Goal: Task Accomplishment & Management: Complete application form

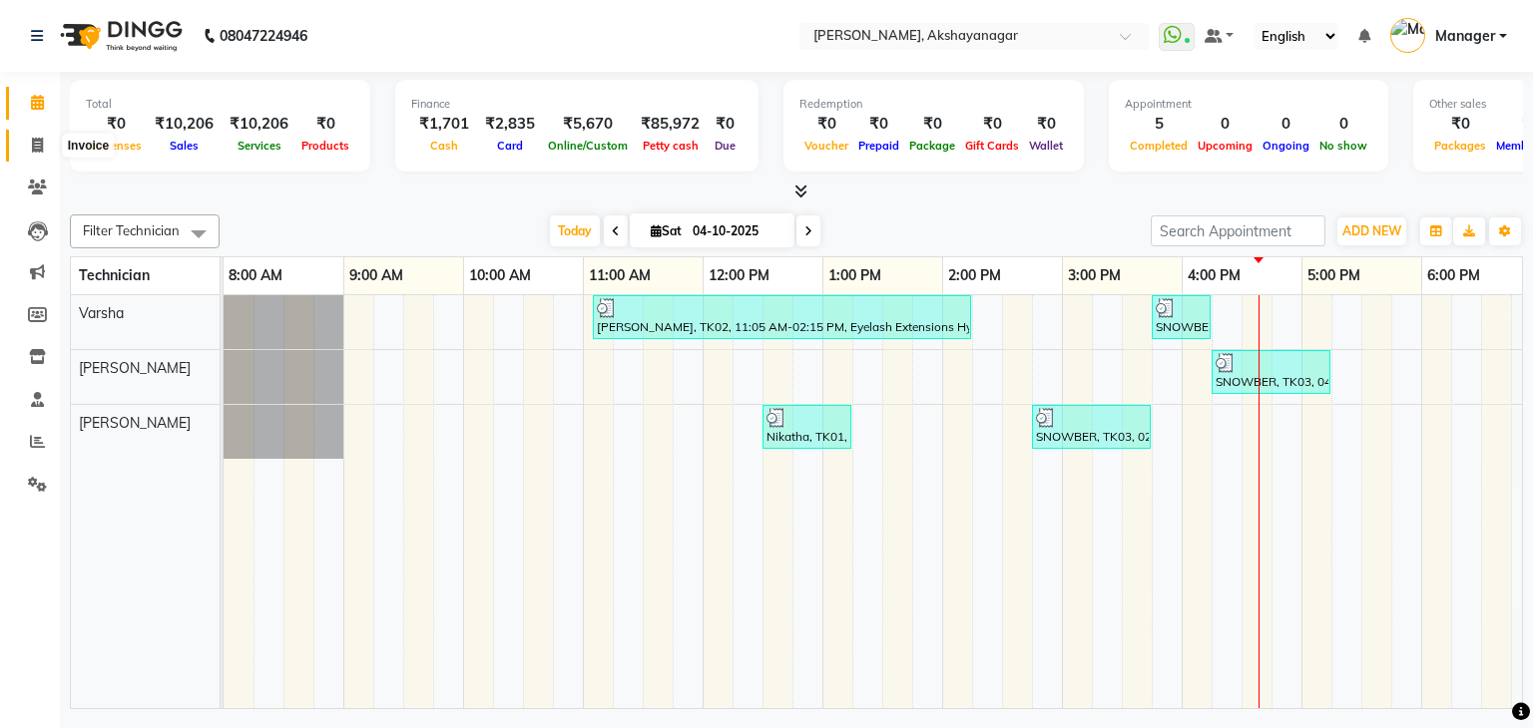
click at [37, 149] on icon at bounding box center [37, 145] width 11 height 15
select select "service"
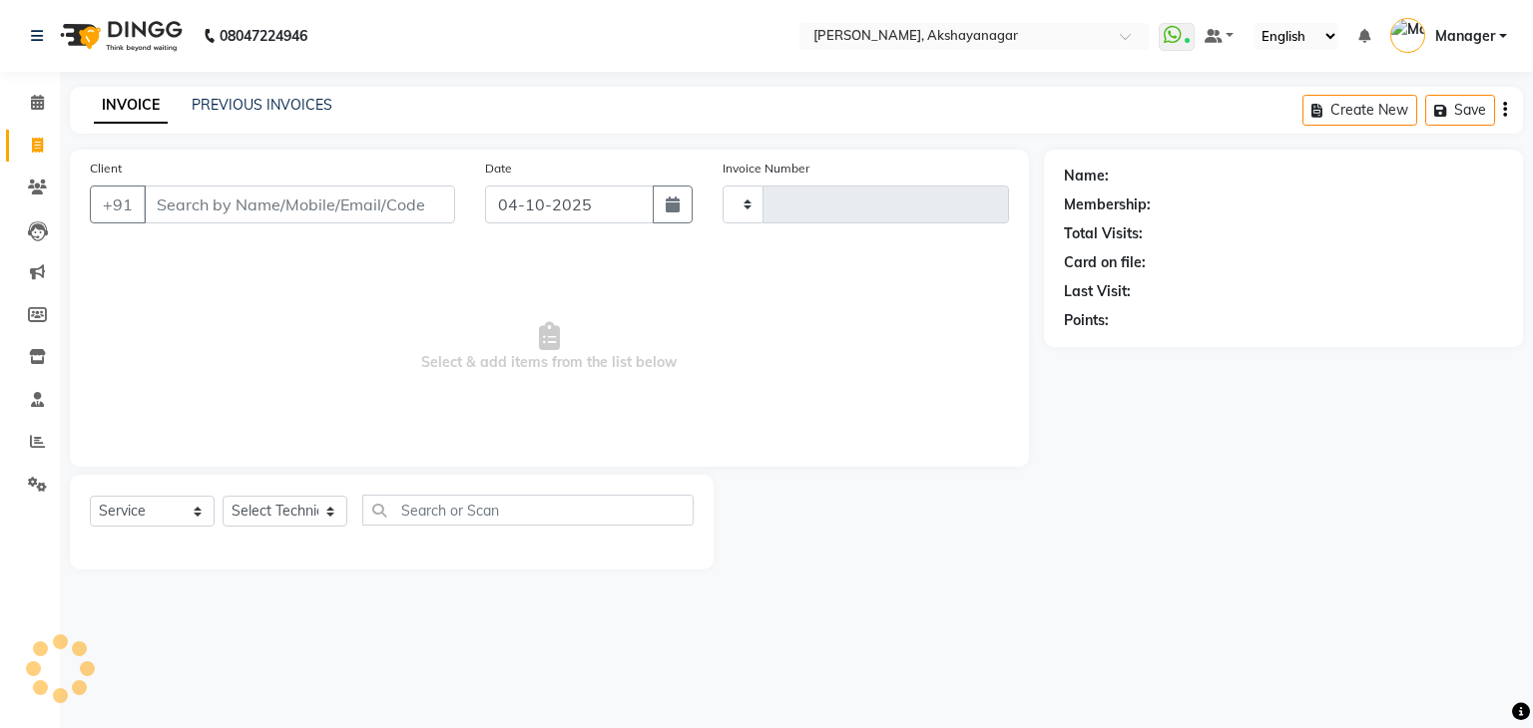
type input "0763"
select select "7395"
click at [287, 507] on select "Select Technician Manager [PERSON_NAME] [PERSON_NAME]" at bounding box center [285, 511] width 125 height 31
select select "91280"
click at [223, 497] on select "Select Technician Manager [PERSON_NAME] [PERSON_NAME]" at bounding box center [285, 511] width 125 height 31
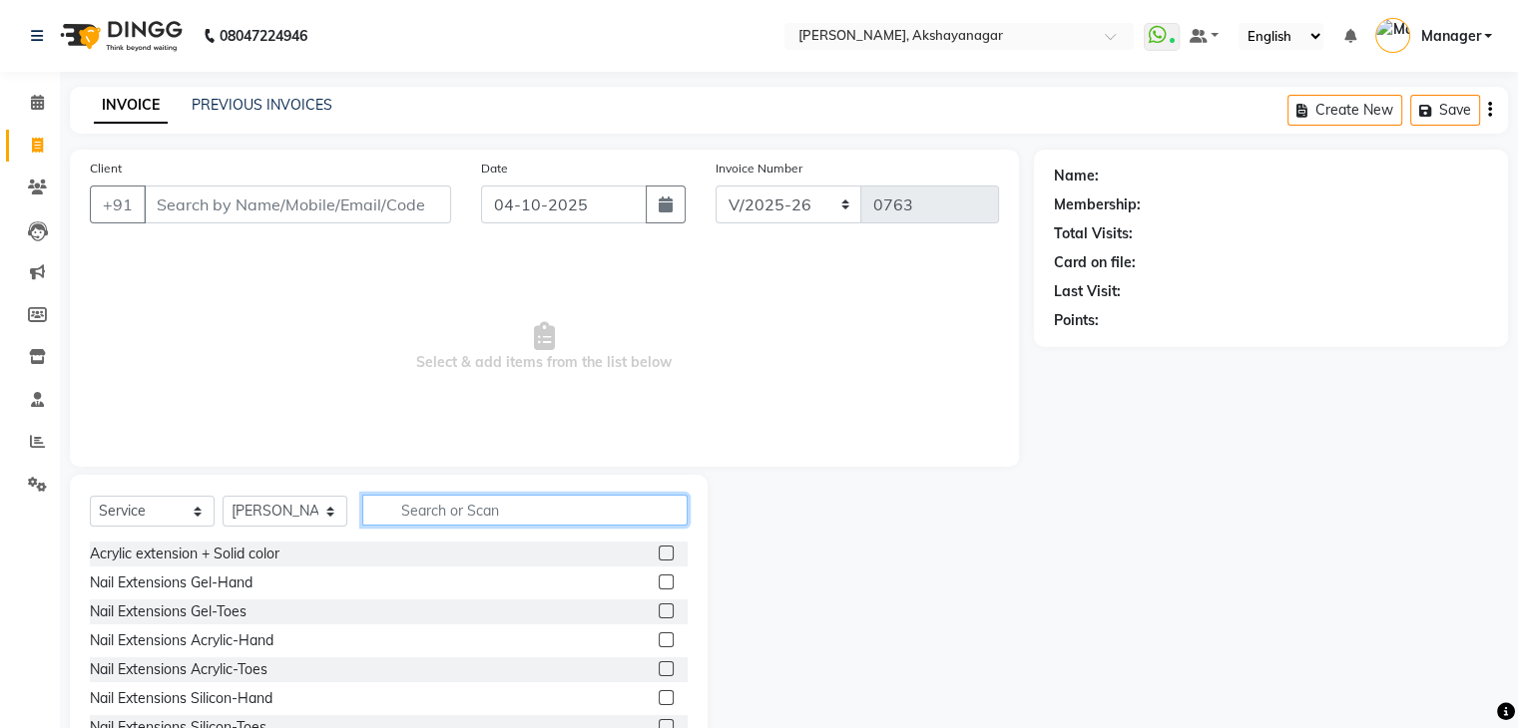
click at [410, 516] on input "text" at bounding box center [524, 510] width 325 height 31
type input "EXT"
click at [659, 580] on label at bounding box center [666, 582] width 15 height 15
click at [659, 580] on input "checkbox" at bounding box center [665, 583] width 13 height 13
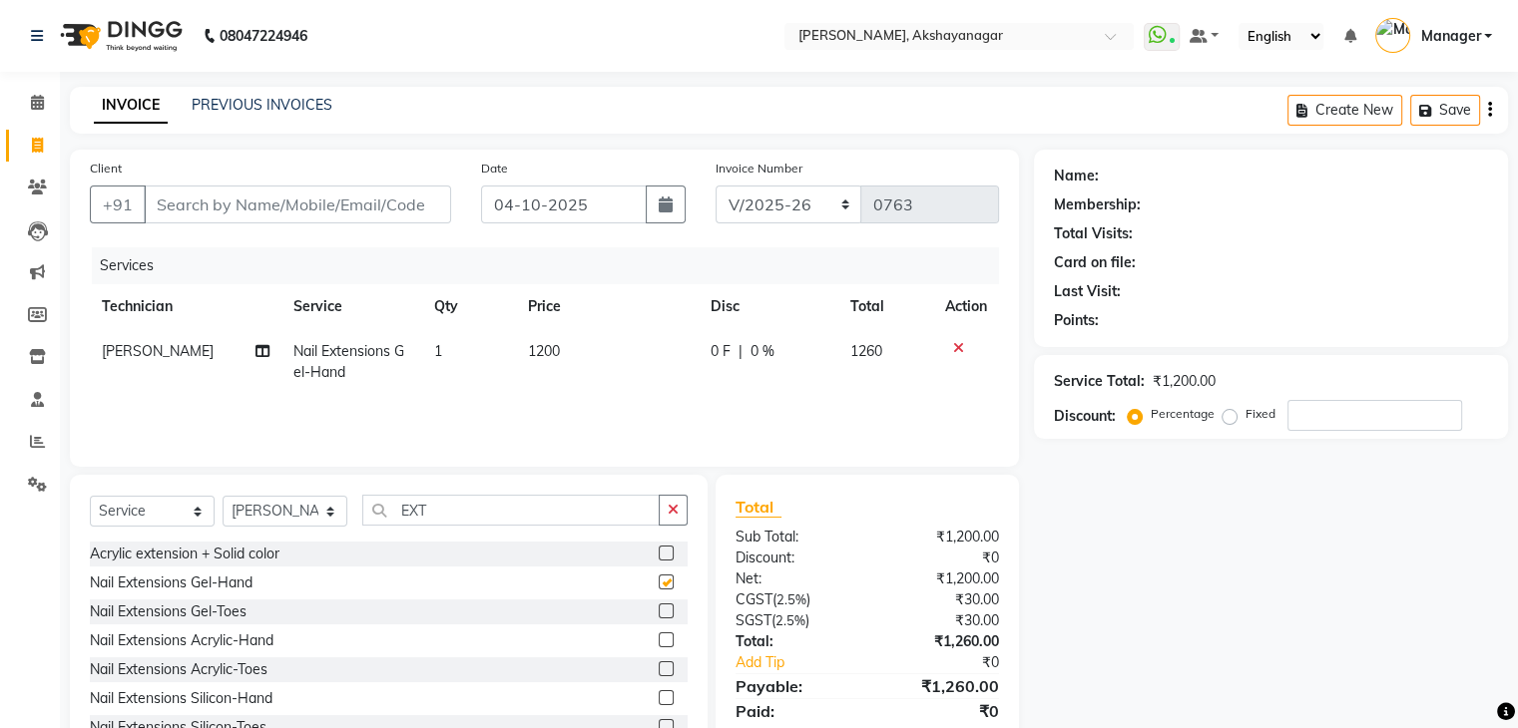
checkbox input "false"
click at [481, 511] on input "EXT" at bounding box center [510, 510] width 297 height 31
type input "E"
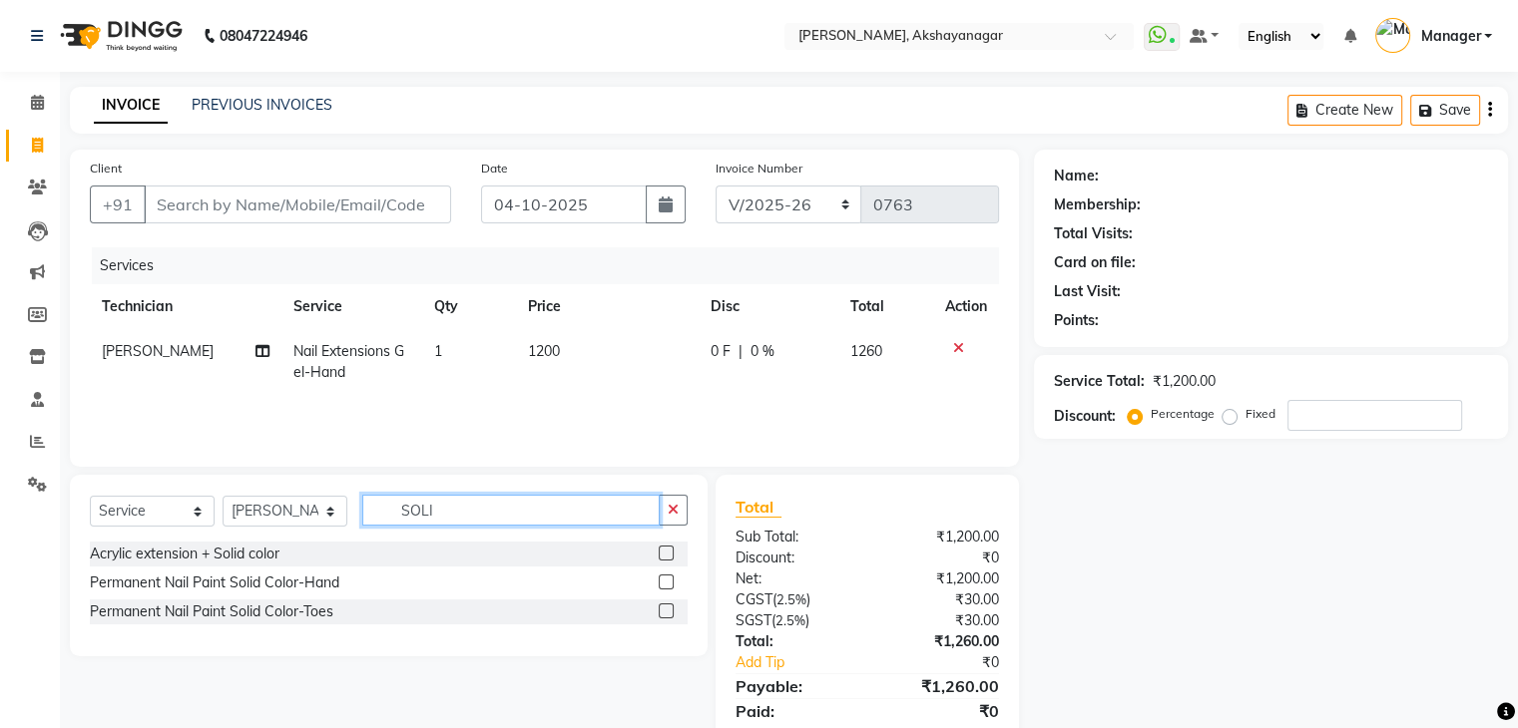
type input "SOLI"
click at [663, 588] on label at bounding box center [666, 582] width 15 height 15
click at [663, 588] on input "checkbox" at bounding box center [665, 583] width 13 height 13
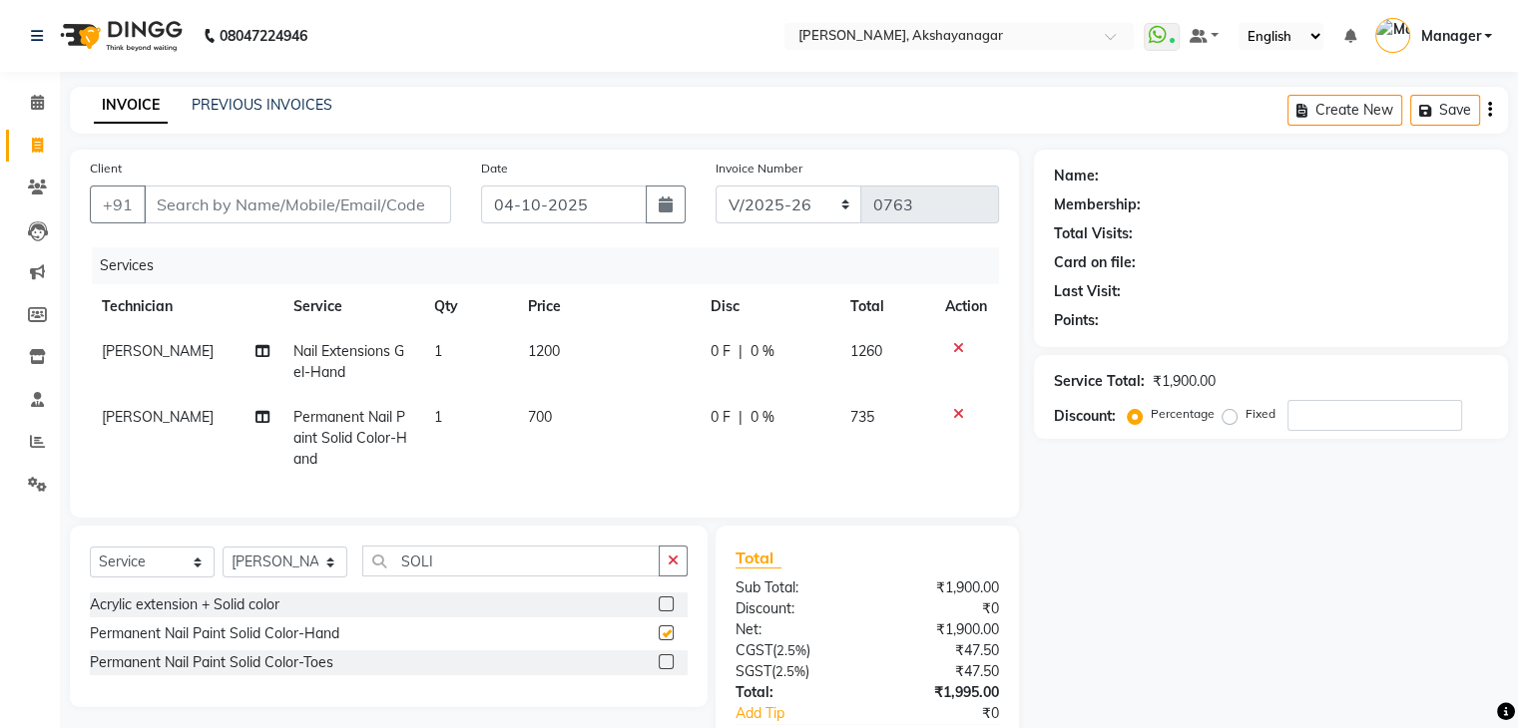
checkbox input "false"
click at [482, 577] on input "SOLI" at bounding box center [510, 561] width 297 height 31
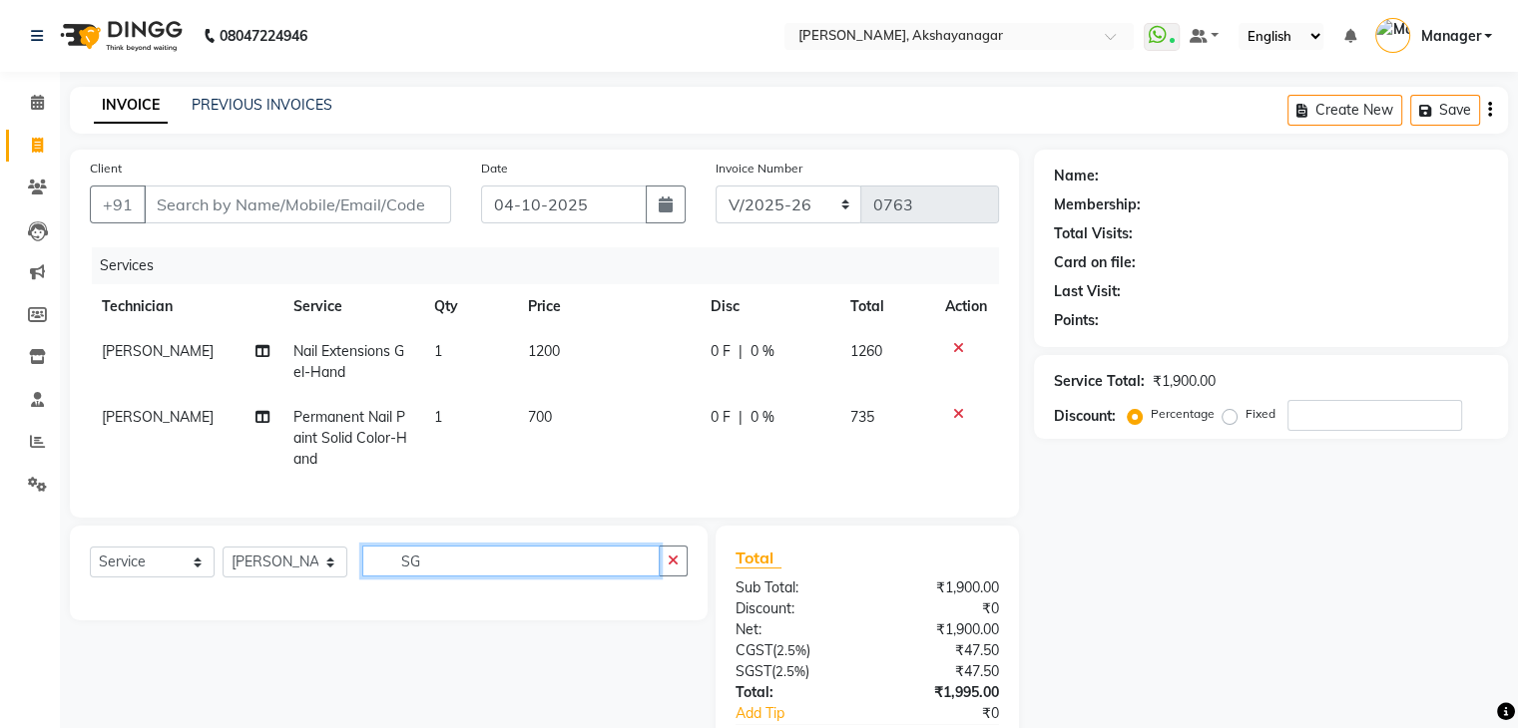
type input "S"
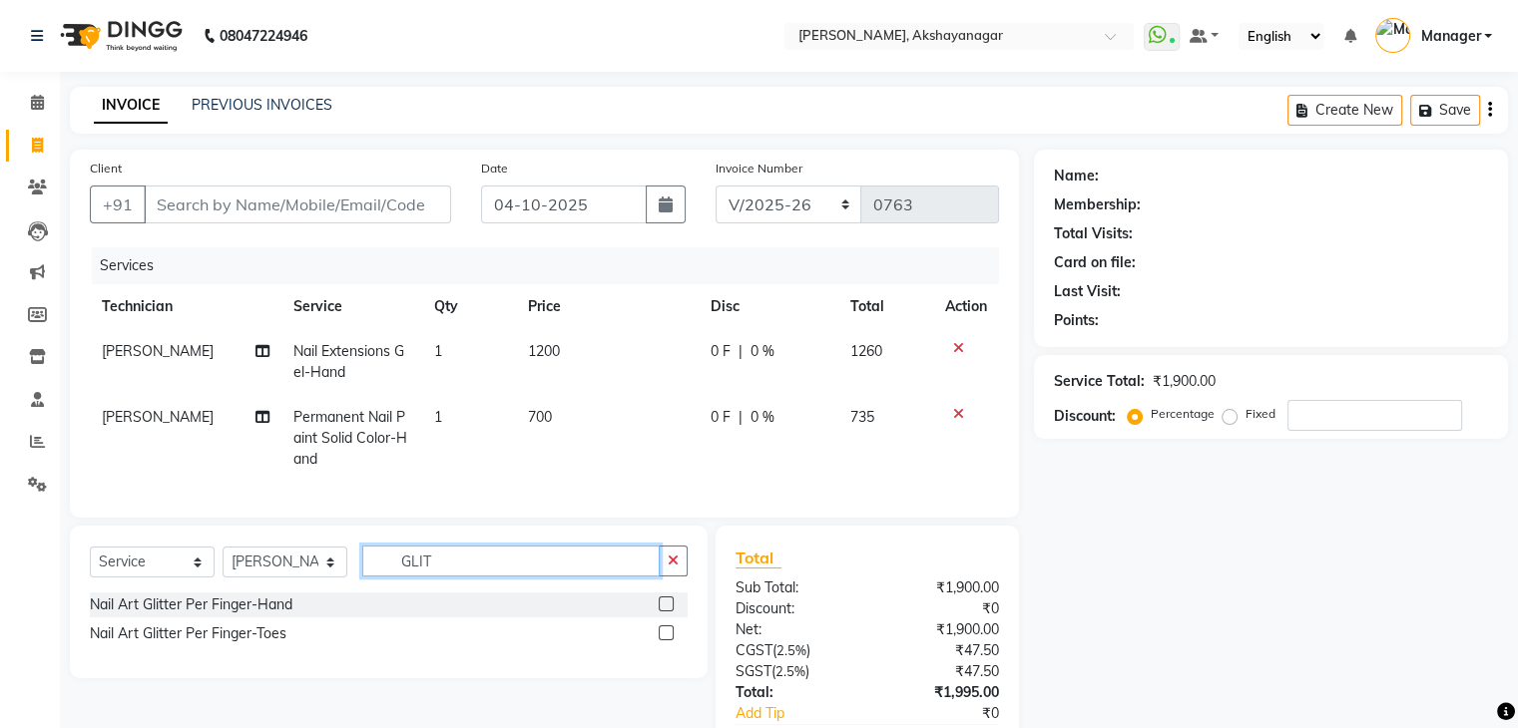
type input "GLIT"
click at [663, 612] on label at bounding box center [666, 604] width 15 height 15
click at [663, 612] on input "checkbox" at bounding box center [665, 605] width 13 height 13
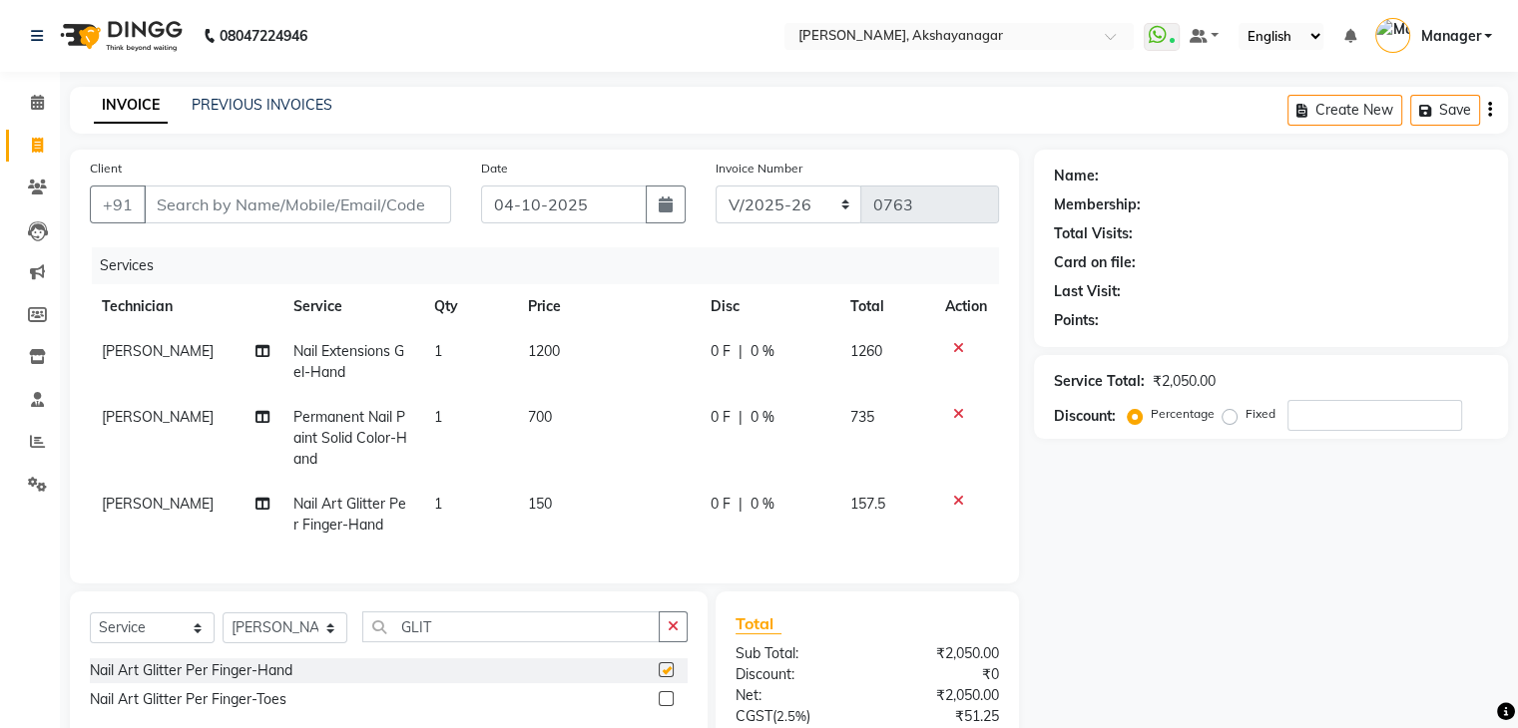
checkbox input "false"
click at [440, 505] on td "1" at bounding box center [469, 515] width 94 height 66
select select "91280"
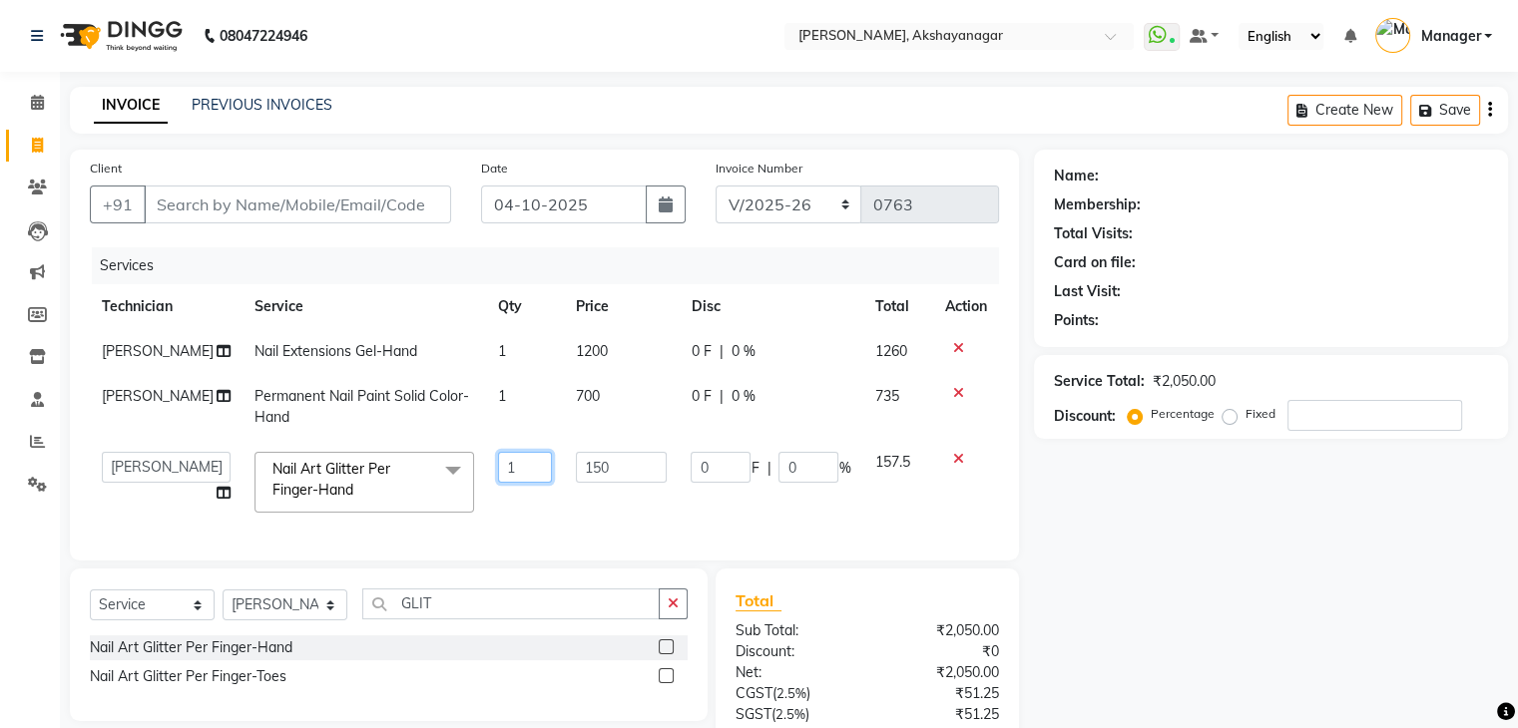
click at [513, 468] on input "1" at bounding box center [524, 467] width 53 height 31
type input "10"
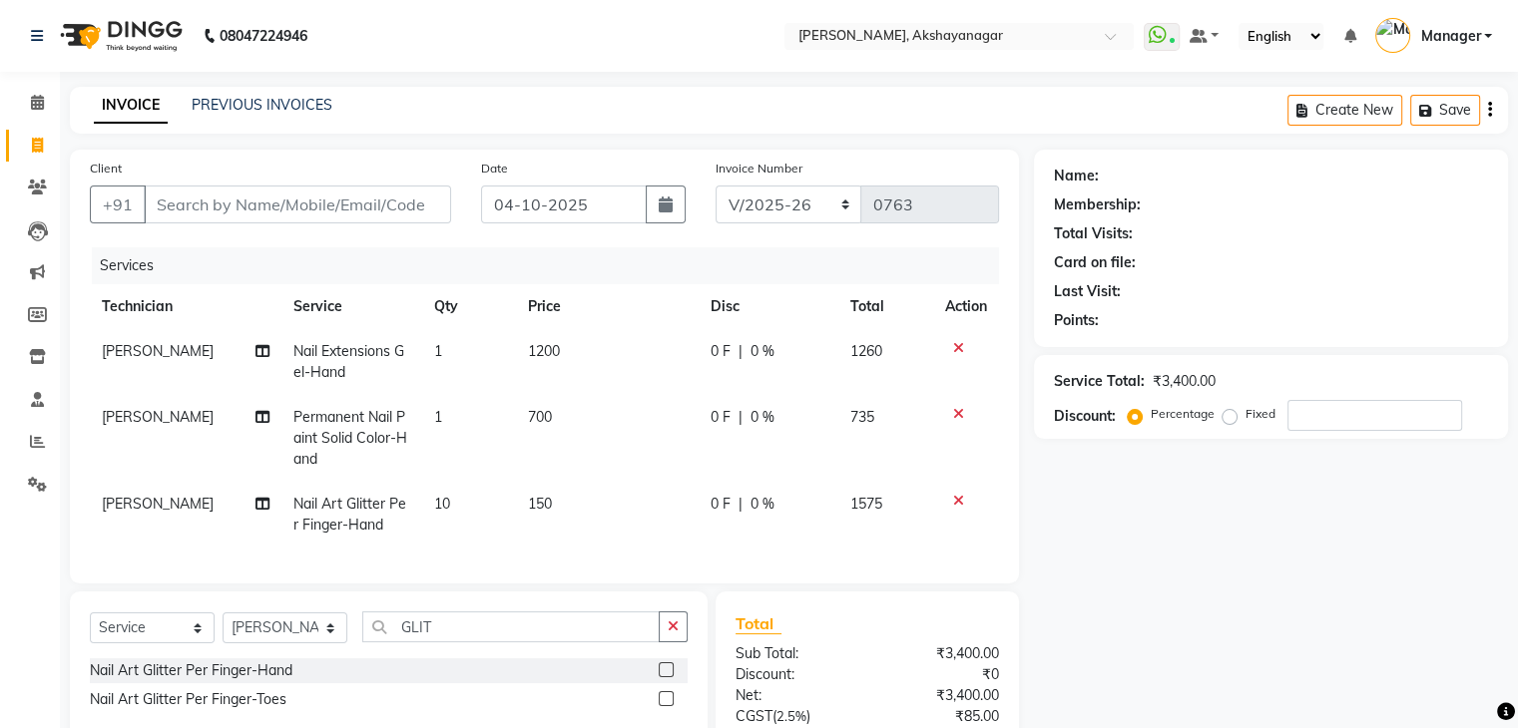
click at [566, 521] on td "150" at bounding box center [607, 515] width 183 height 66
select select "91280"
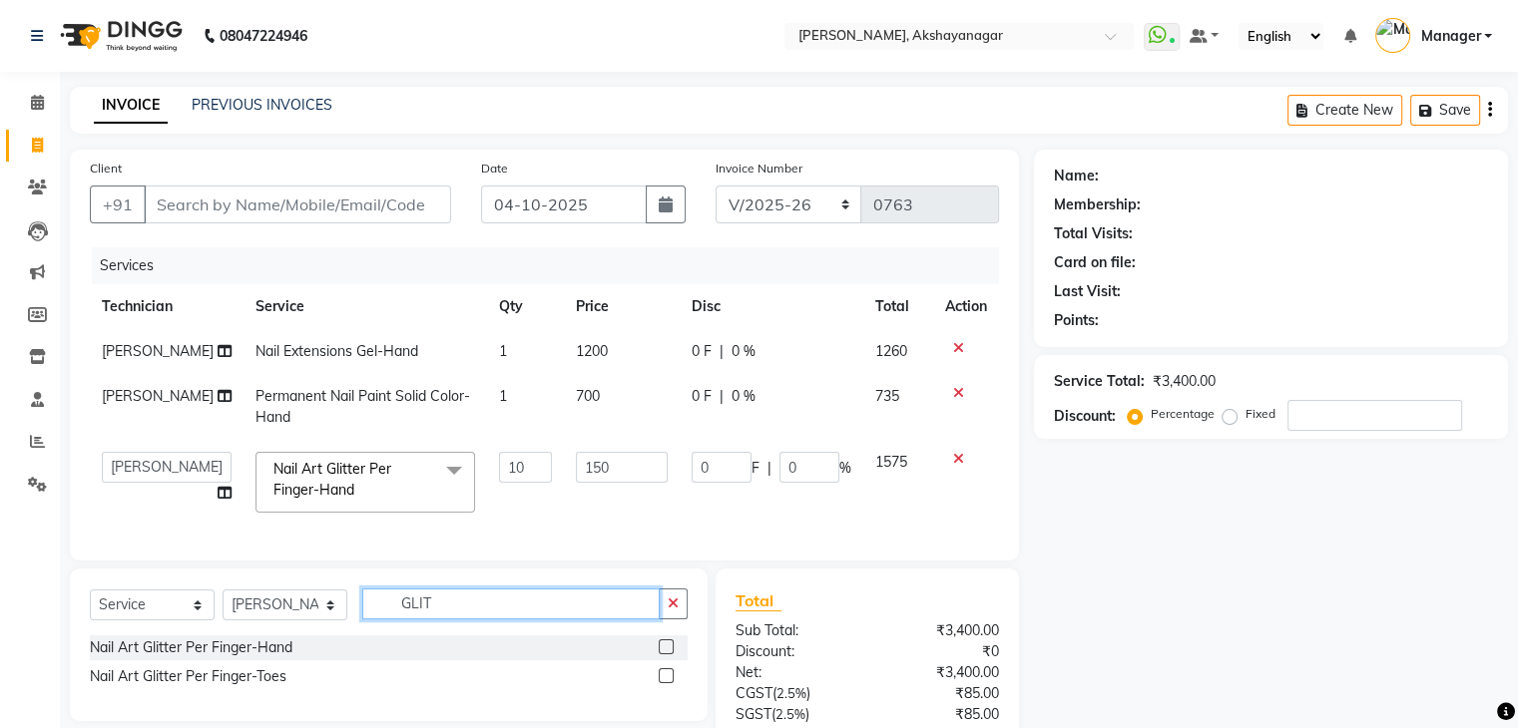
click at [436, 620] on input "GLIT" at bounding box center [510, 604] width 297 height 31
type input "G"
type input "EXT"
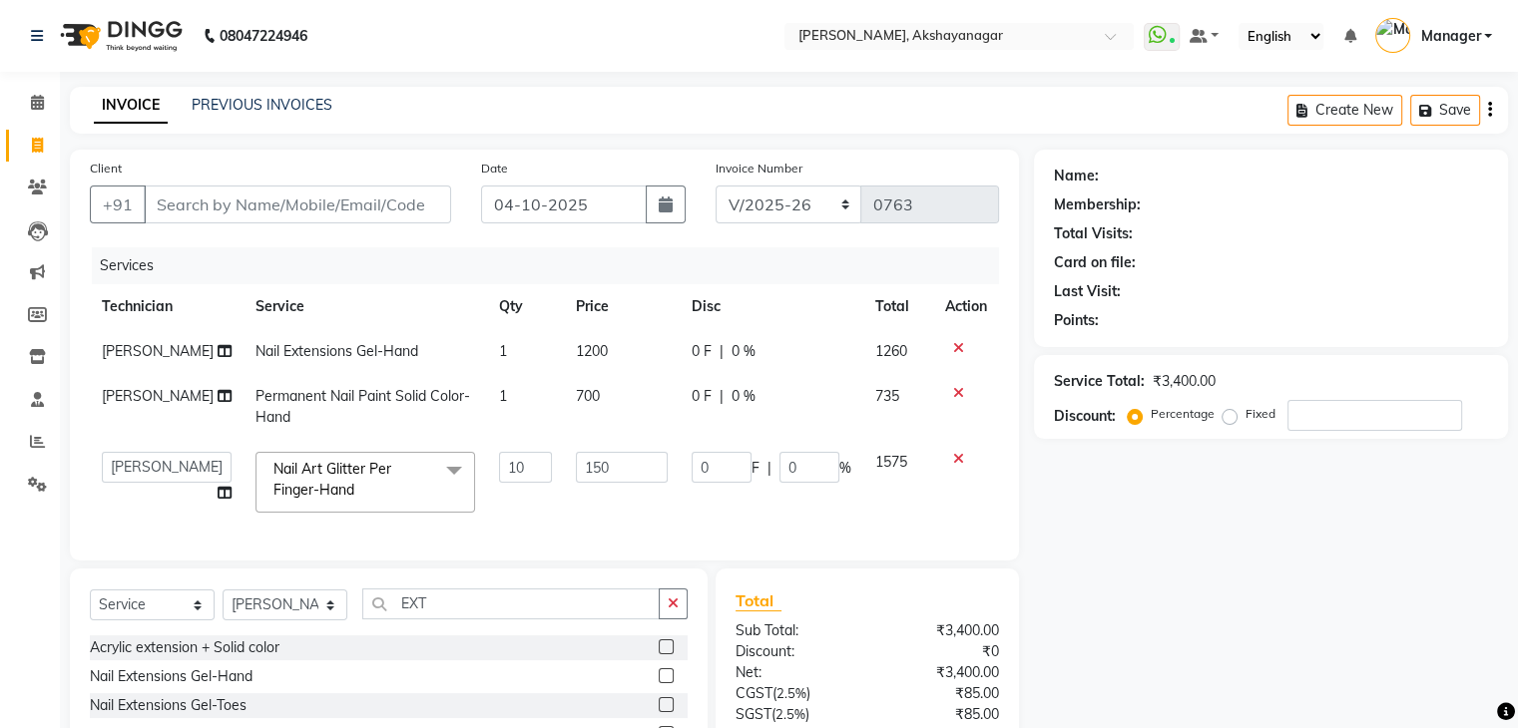
click at [659, 712] on label at bounding box center [666, 704] width 15 height 15
click at [659, 712] on input "checkbox" at bounding box center [665, 705] width 13 height 13
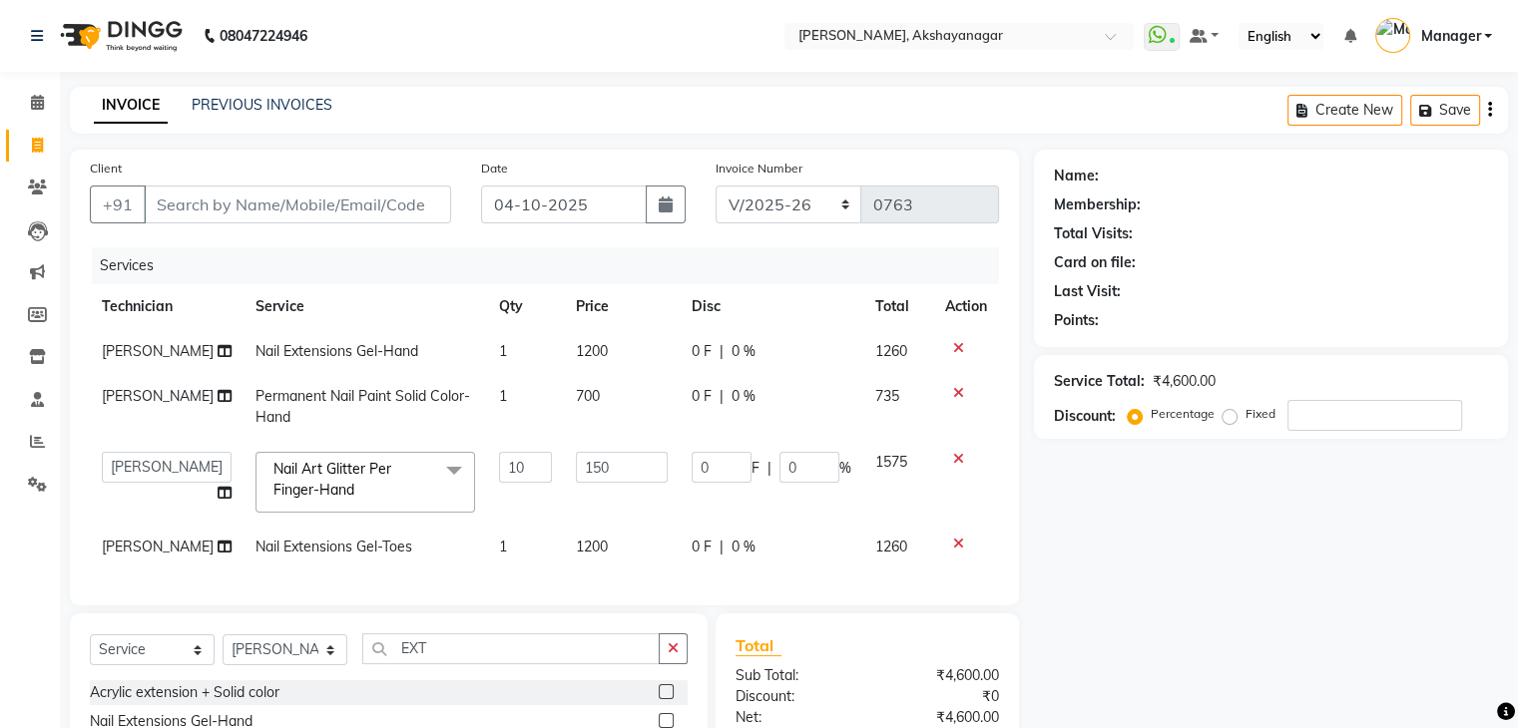
checkbox input "false"
click at [494, 665] on input "EXT" at bounding box center [510, 649] width 297 height 31
type input "E"
click at [955, 543] on icon at bounding box center [958, 544] width 11 height 14
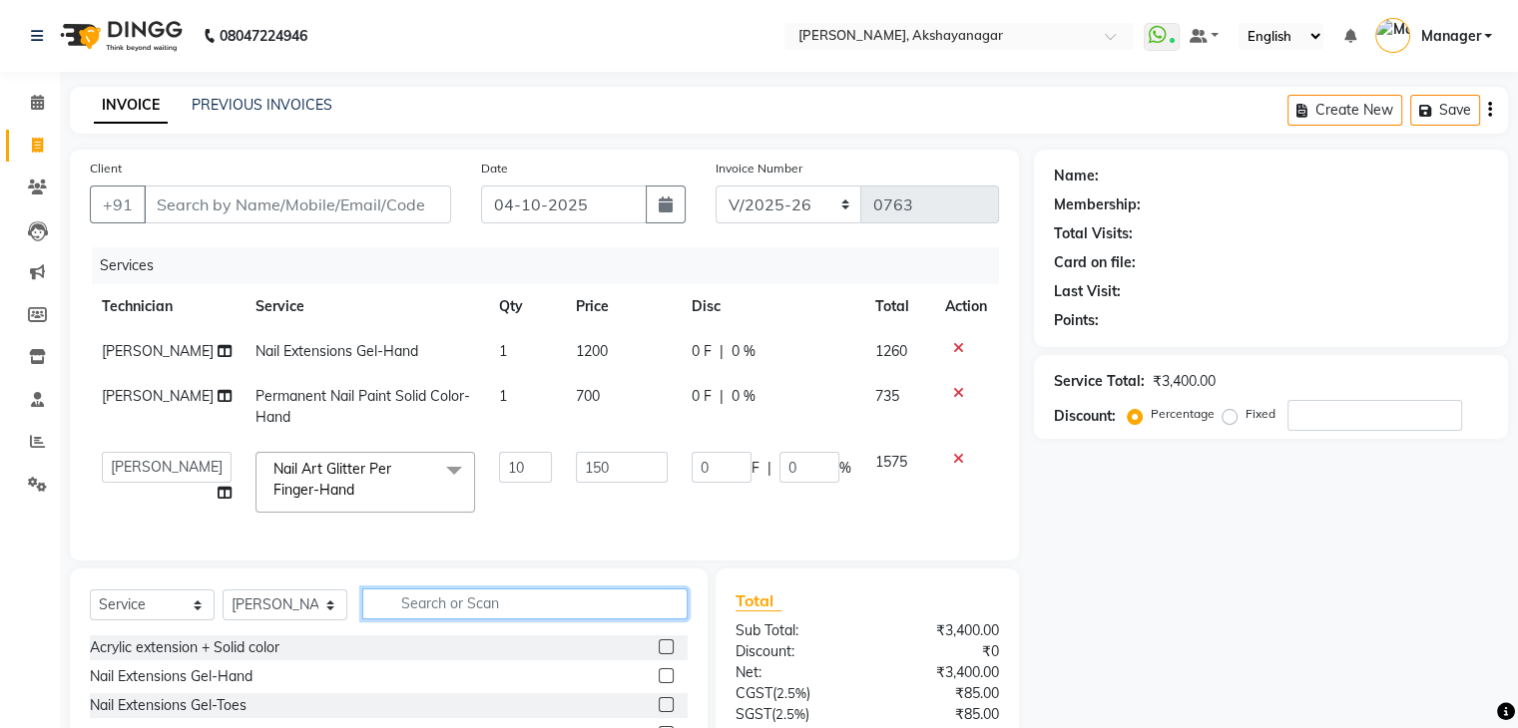
click at [451, 618] on input "text" at bounding box center [524, 604] width 325 height 31
type input "SIL"
click at [669, 684] on label at bounding box center [666, 676] width 15 height 15
click at [669, 684] on input "checkbox" at bounding box center [665, 677] width 13 height 13
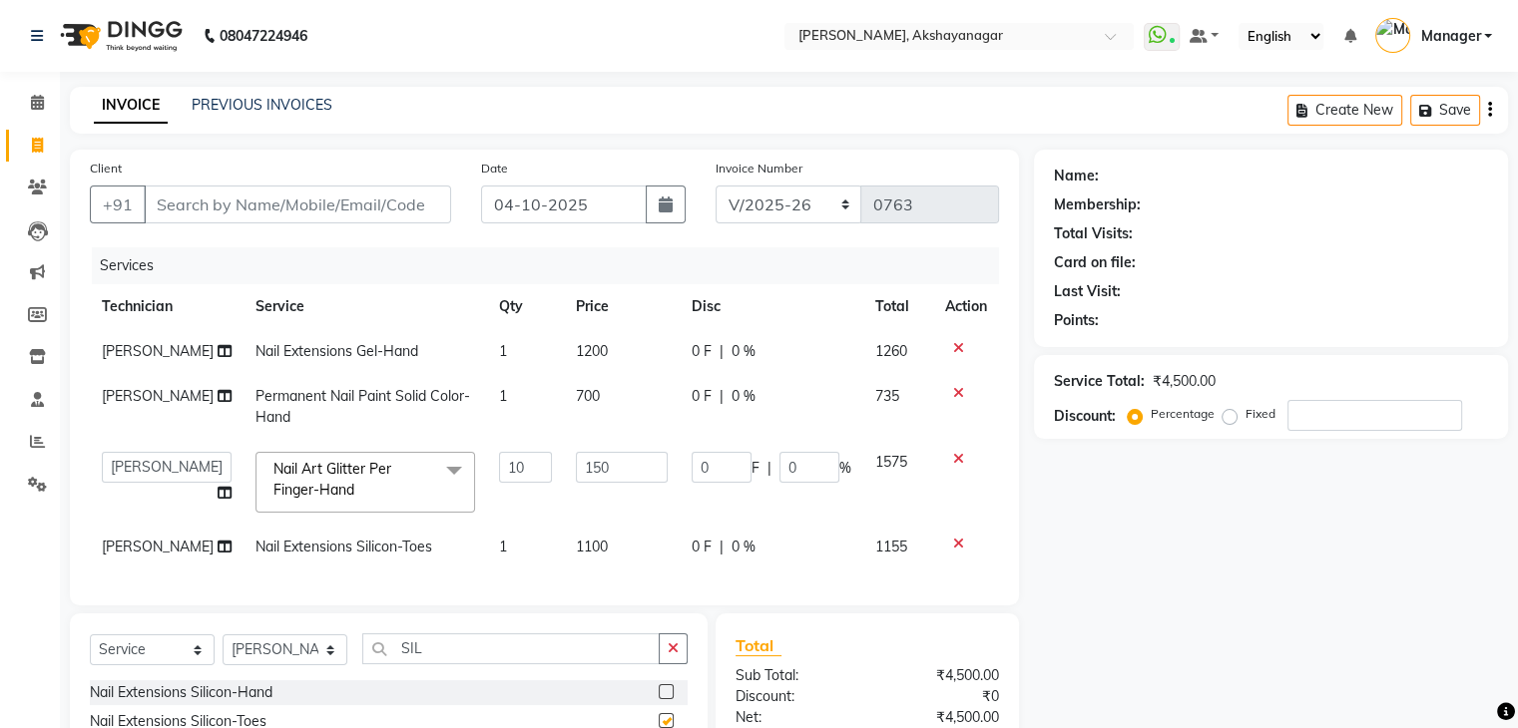
checkbox input "false"
click at [459, 659] on input "SIL" at bounding box center [510, 649] width 297 height 31
type input "S"
type input "SOLI"
click at [962, 494] on td at bounding box center [966, 482] width 66 height 85
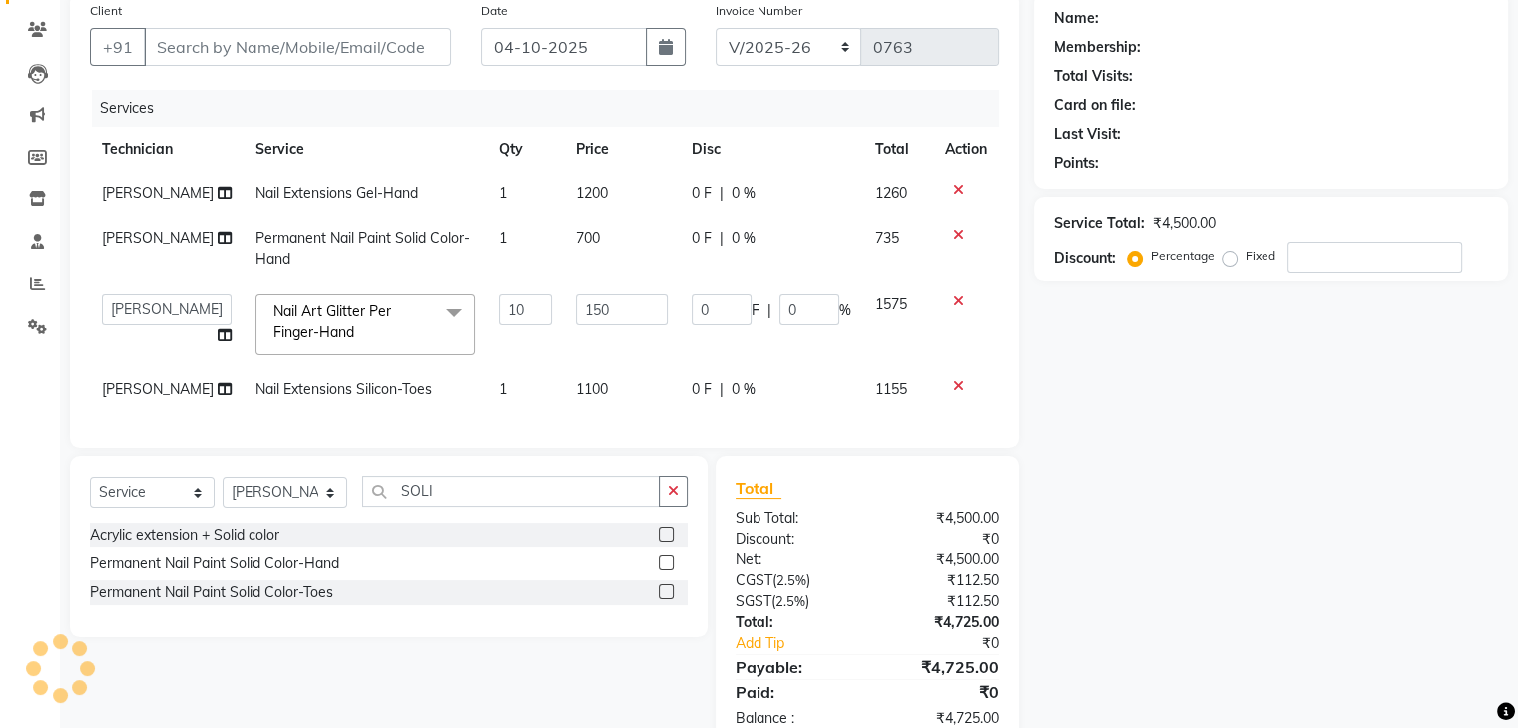
scroll to position [200, 0]
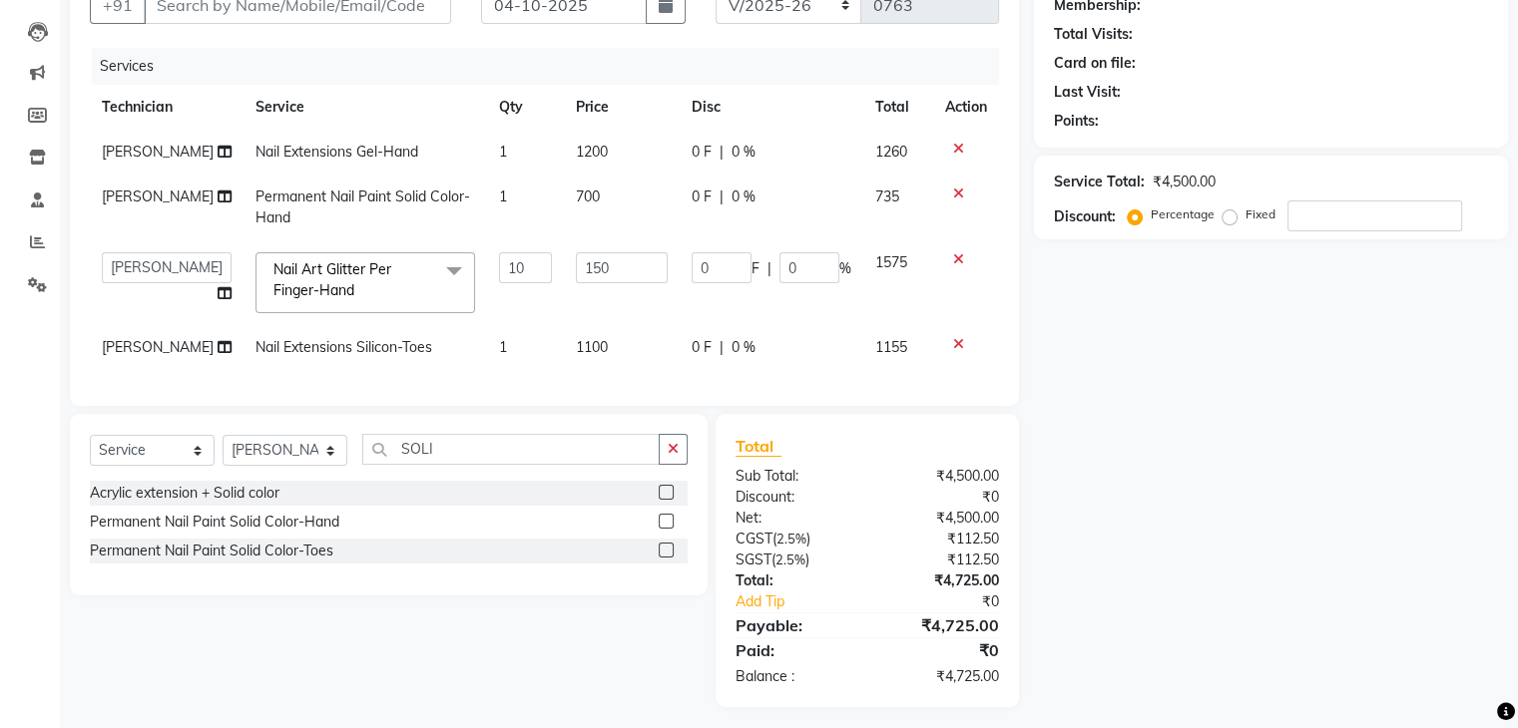
click at [662, 529] on label at bounding box center [666, 521] width 15 height 15
click at [662, 529] on input "checkbox" at bounding box center [665, 522] width 13 height 13
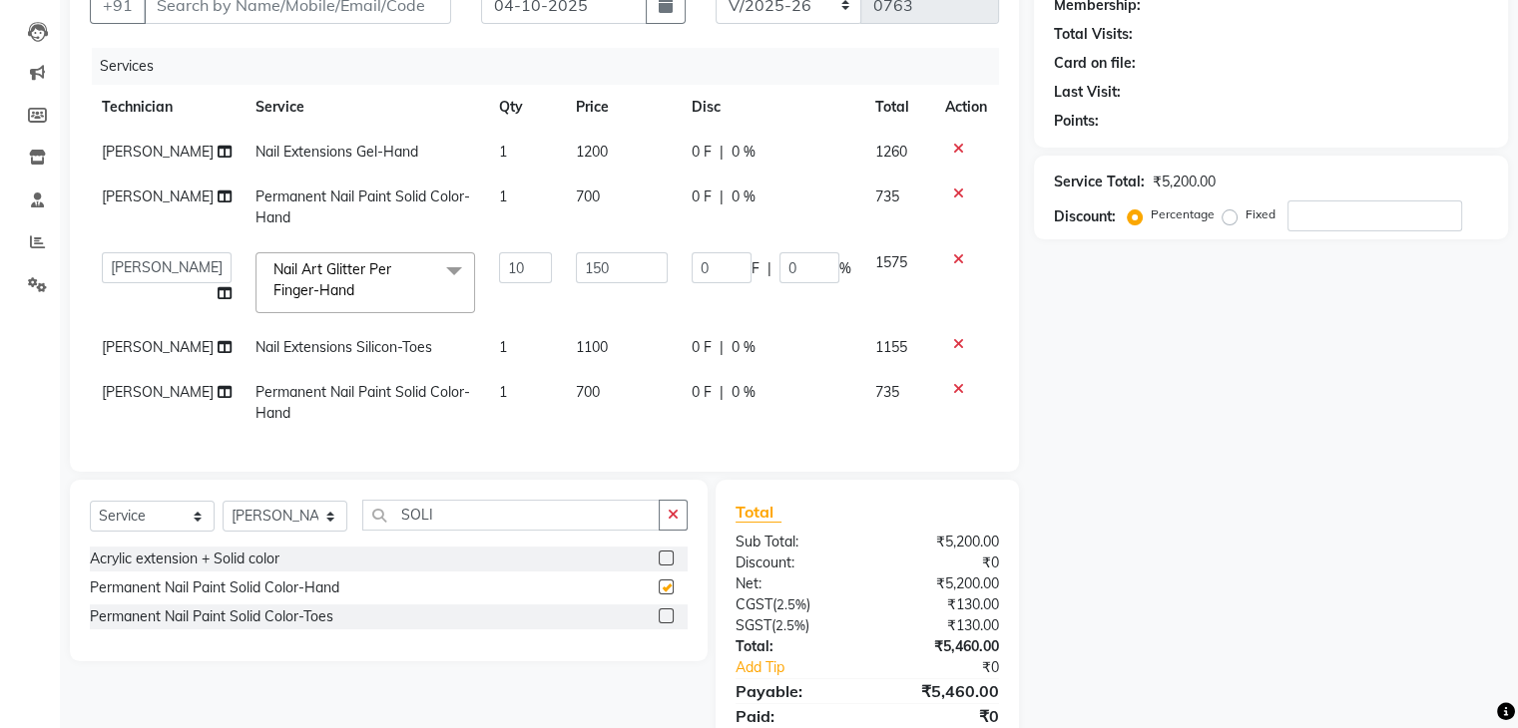
checkbox input "false"
click at [459, 531] on input "SOLI" at bounding box center [510, 515] width 297 height 31
type input "S"
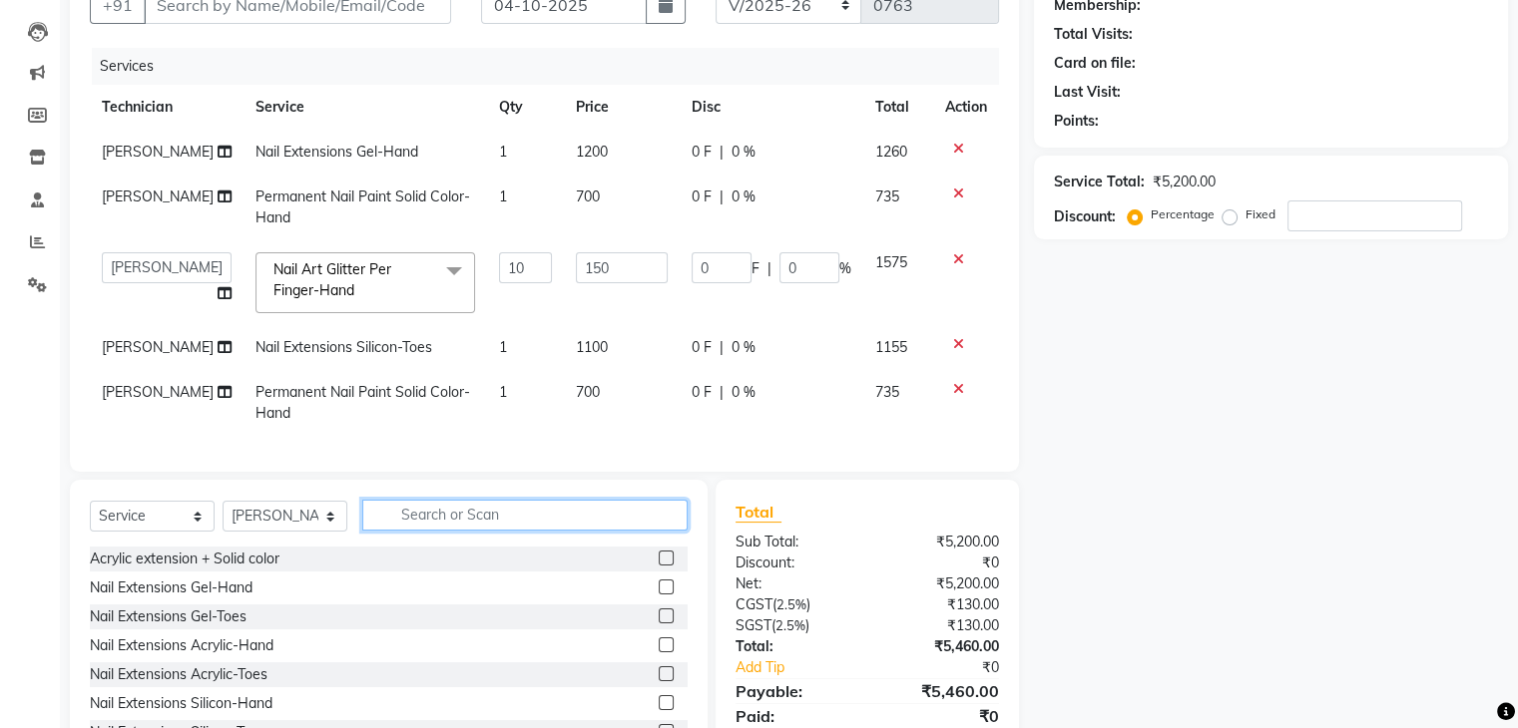
type input "H"
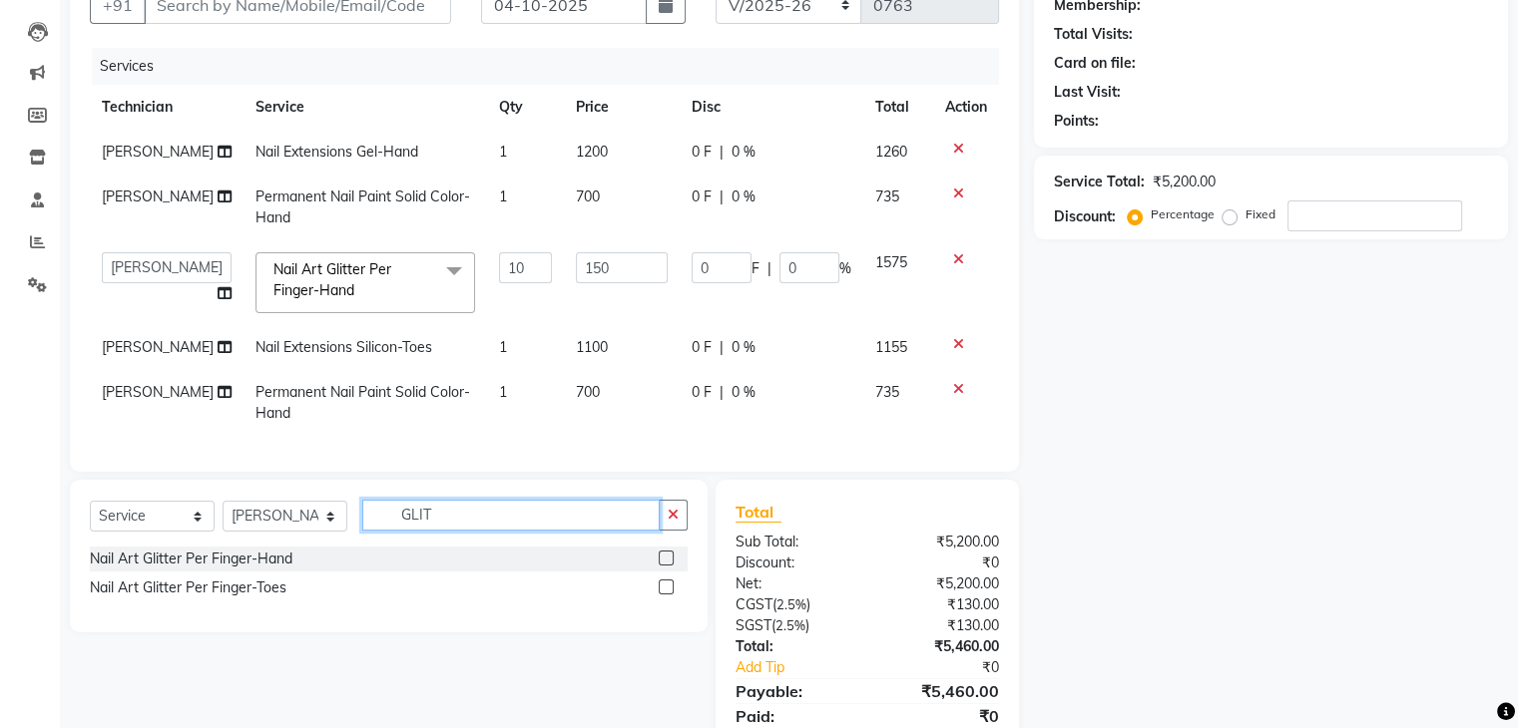
type input "GLIT"
click at [663, 595] on label at bounding box center [666, 587] width 15 height 15
click at [663, 595] on input "checkbox" at bounding box center [665, 588] width 13 height 13
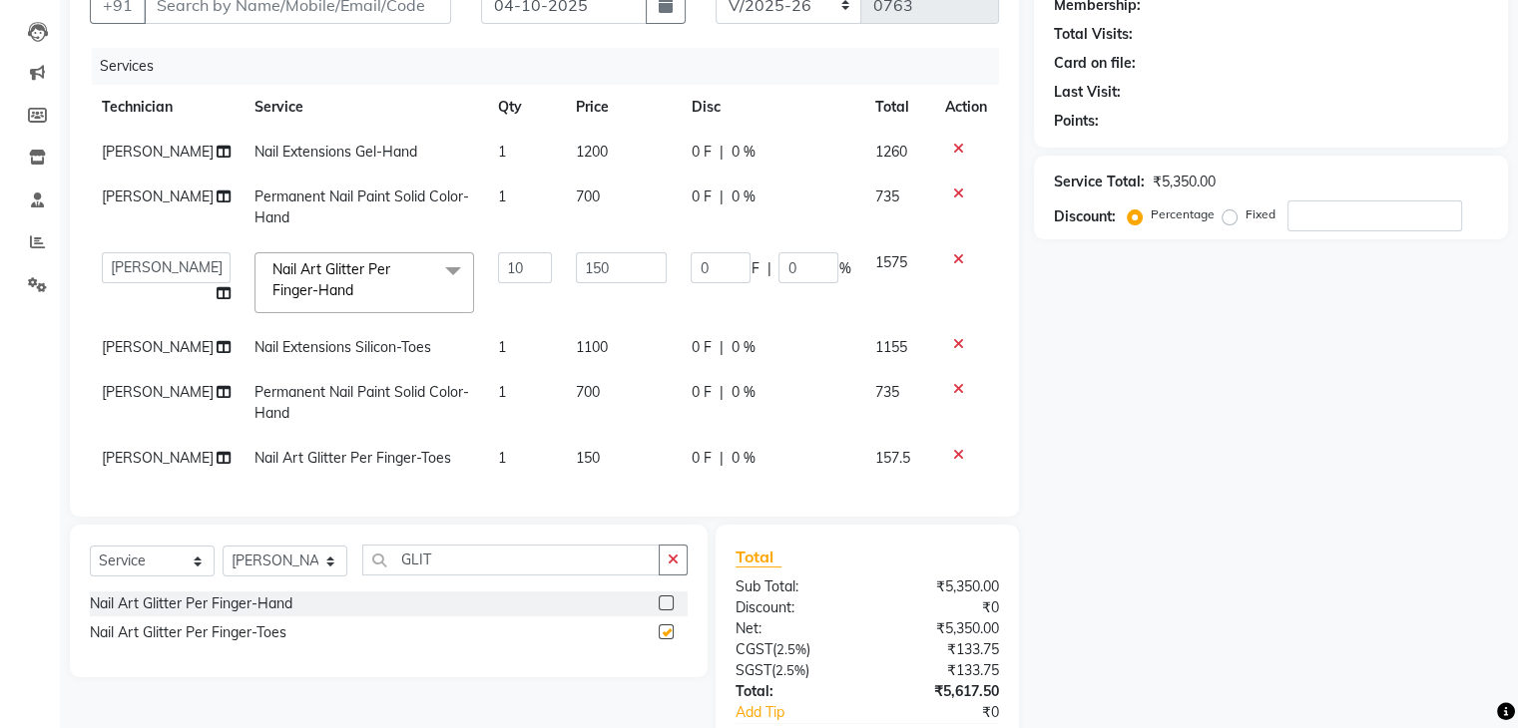
checkbox input "false"
click at [495, 456] on td "1" at bounding box center [524, 458] width 77 height 45
select select "91280"
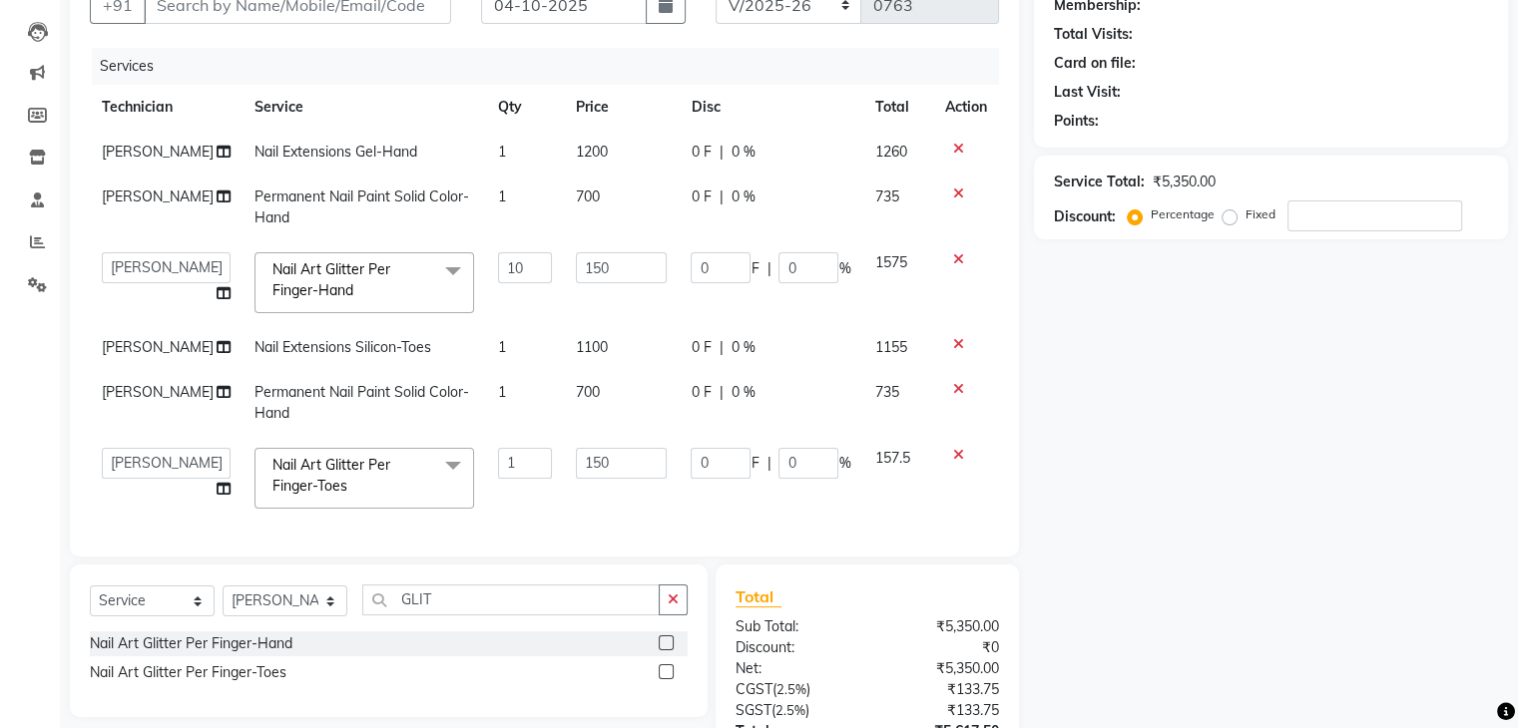
click at [498, 456] on input "1" at bounding box center [524, 463] width 53 height 31
type input "2"
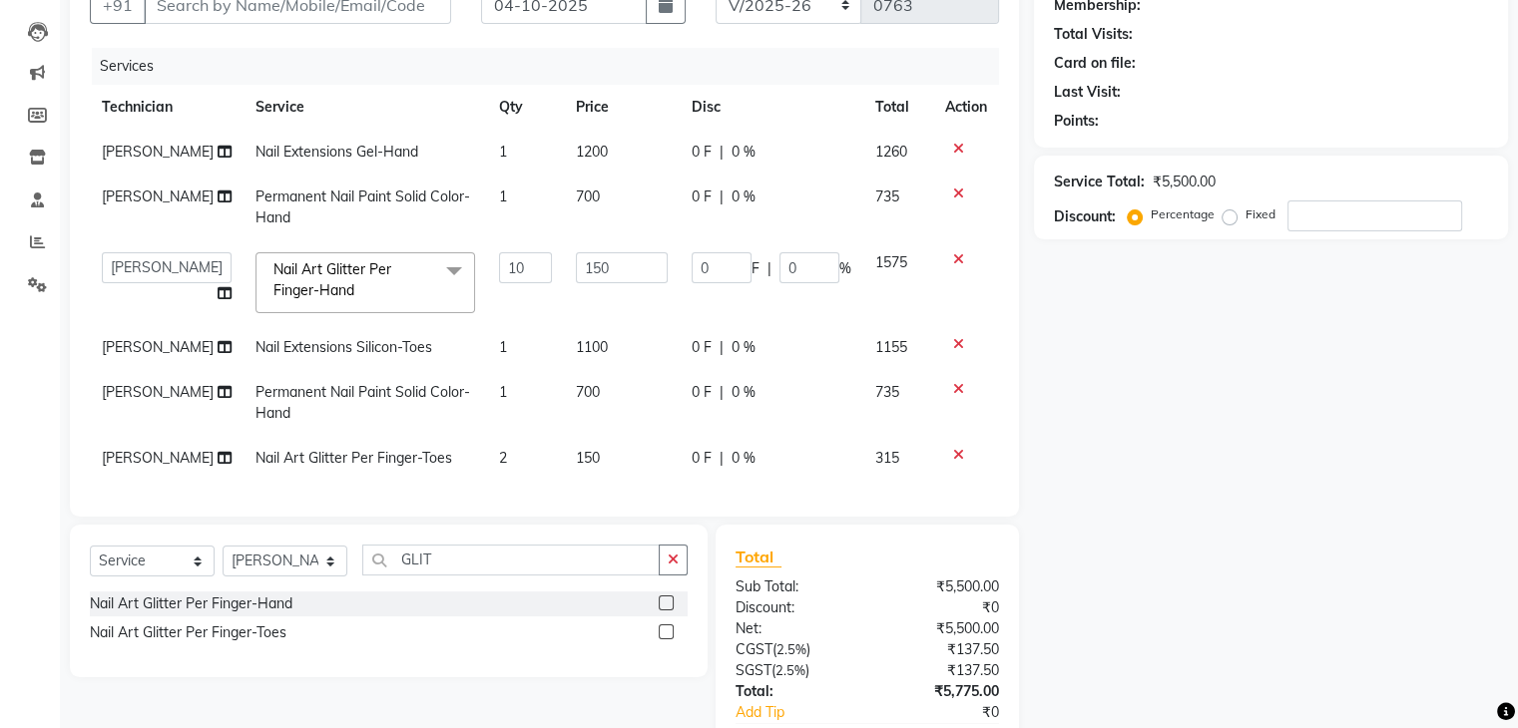
click at [595, 497] on div "Services Technician Service Qty Price Disc Total Action [PERSON_NAME] Nail Exte…" at bounding box center [544, 272] width 909 height 449
click at [459, 576] on input "GLIT" at bounding box center [510, 560] width 297 height 31
type input "G"
type input "STONE"
click at [668, 611] on label at bounding box center [666, 603] width 15 height 15
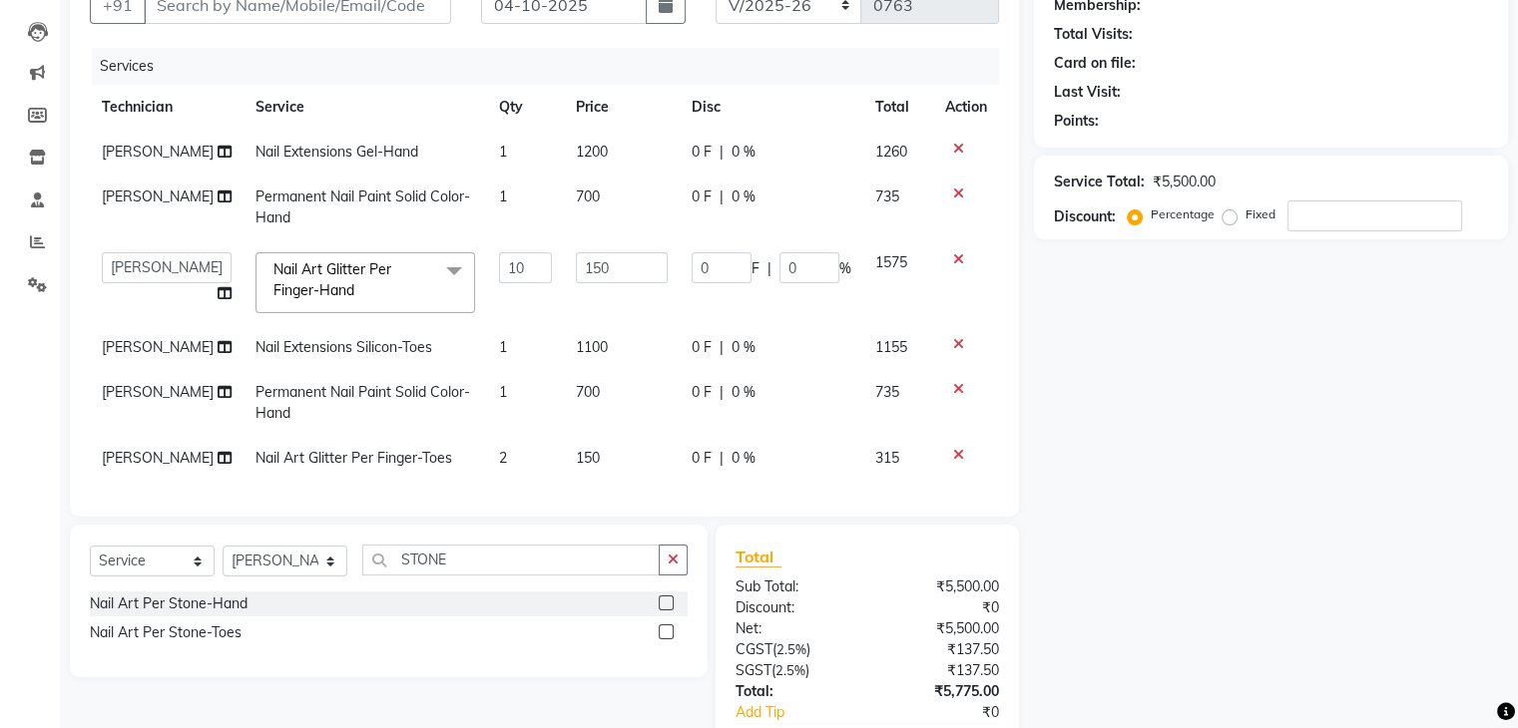
click at [668, 611] on input "checkbox" at bounding box center [665, 604] width 13 height 13
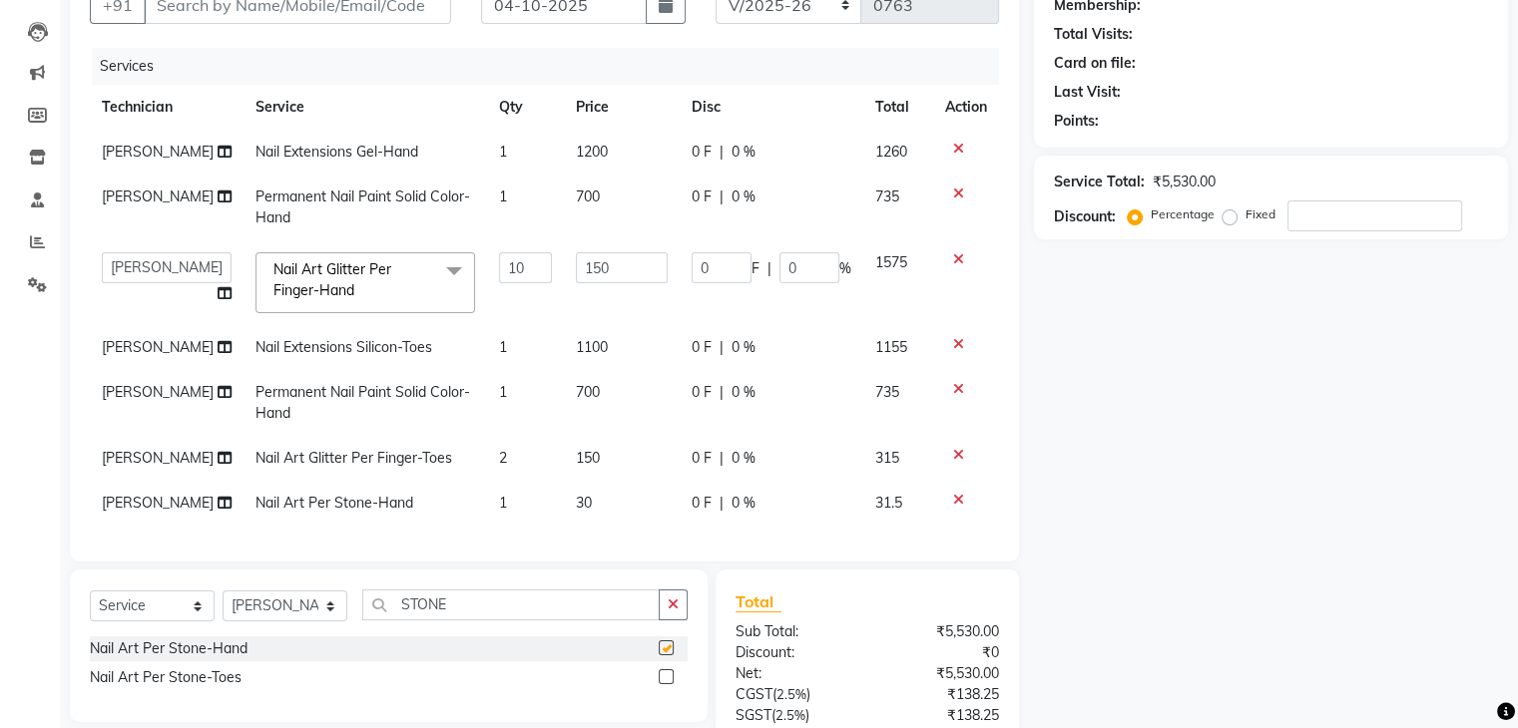
checkbox input "false"
click at [488, 500] on td "1" at bounding box center [526, 503] width 78 height 45
select select "91280"
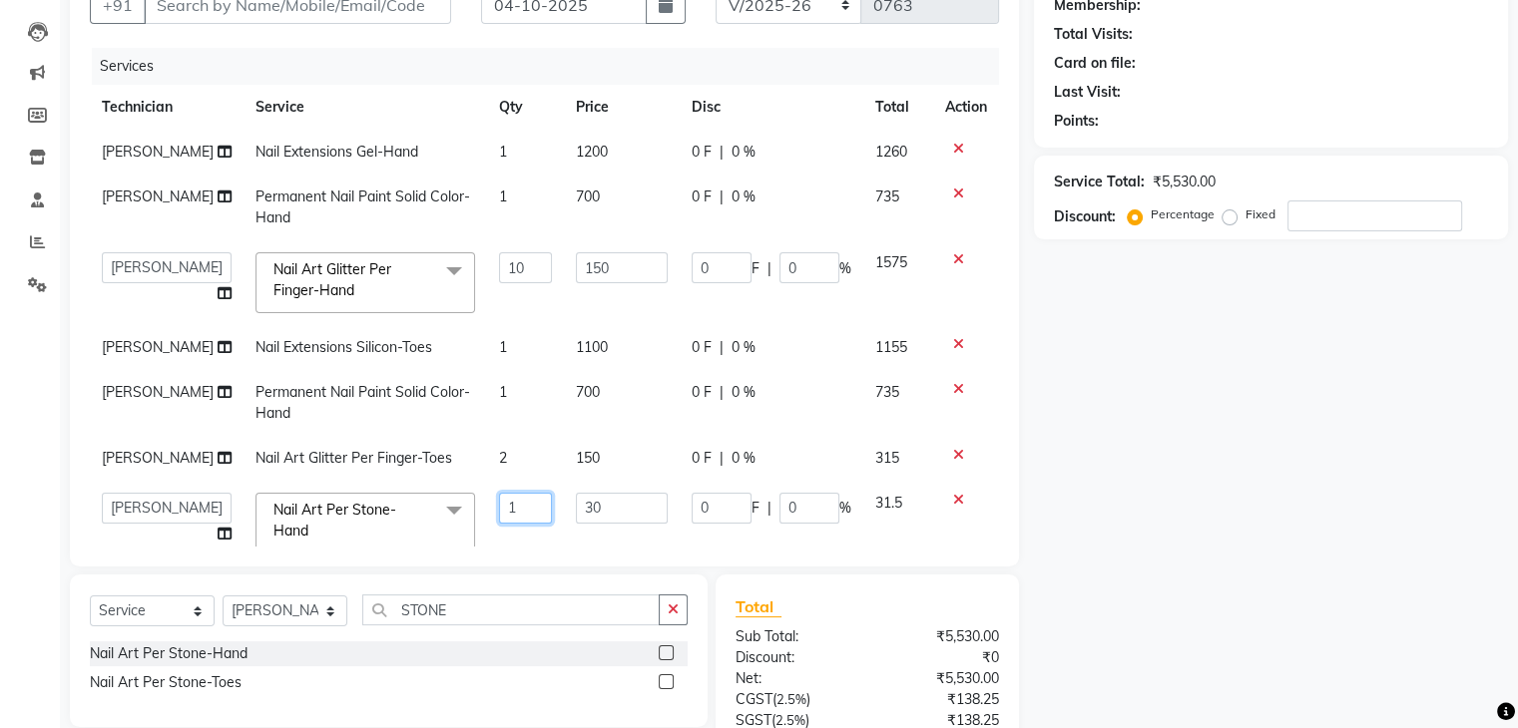
click at [504, 516] on input "1" at bounding box center [526, 508] width 54 height 31
type input "2"
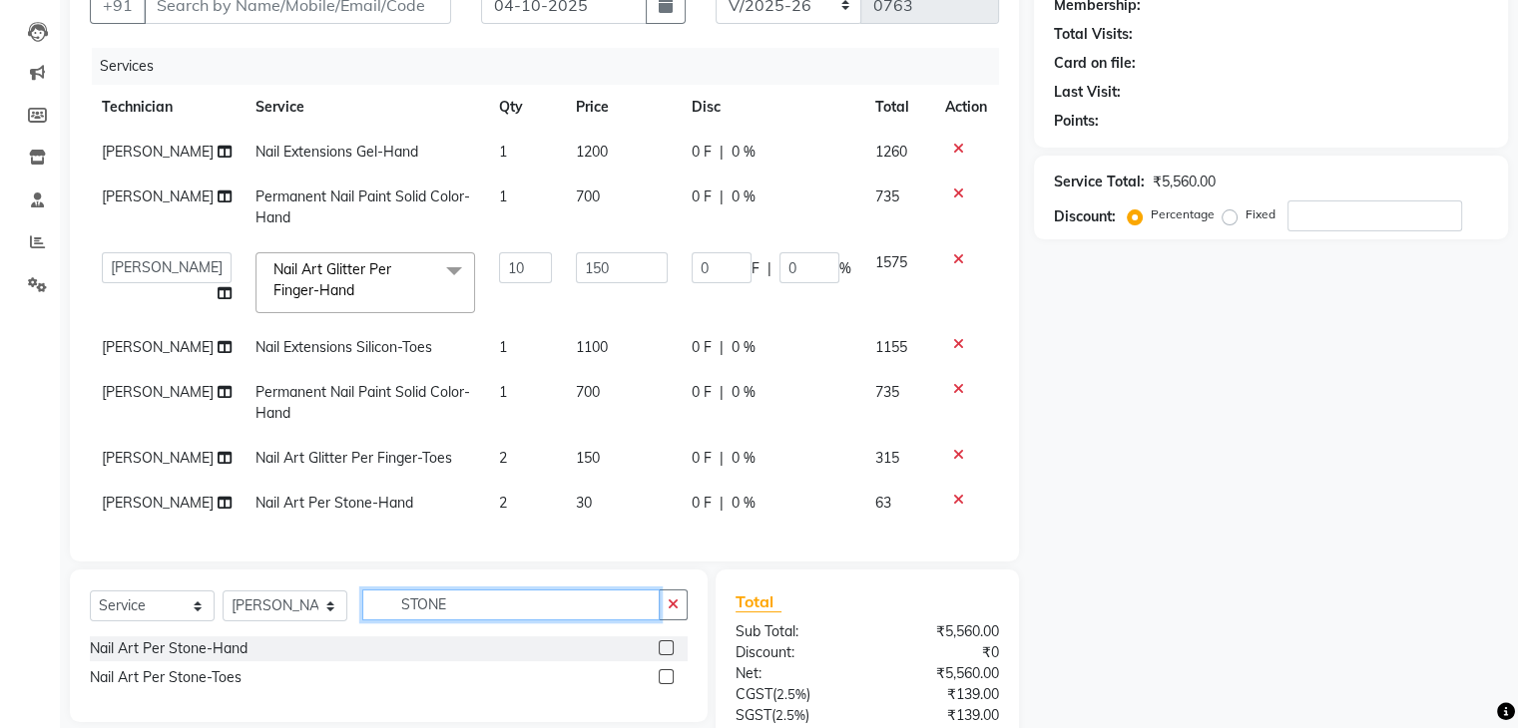
click at [479, 616] on input "STONE" at bounding box center [510, 605] width 297 height 31
type input "S"
type input "M"
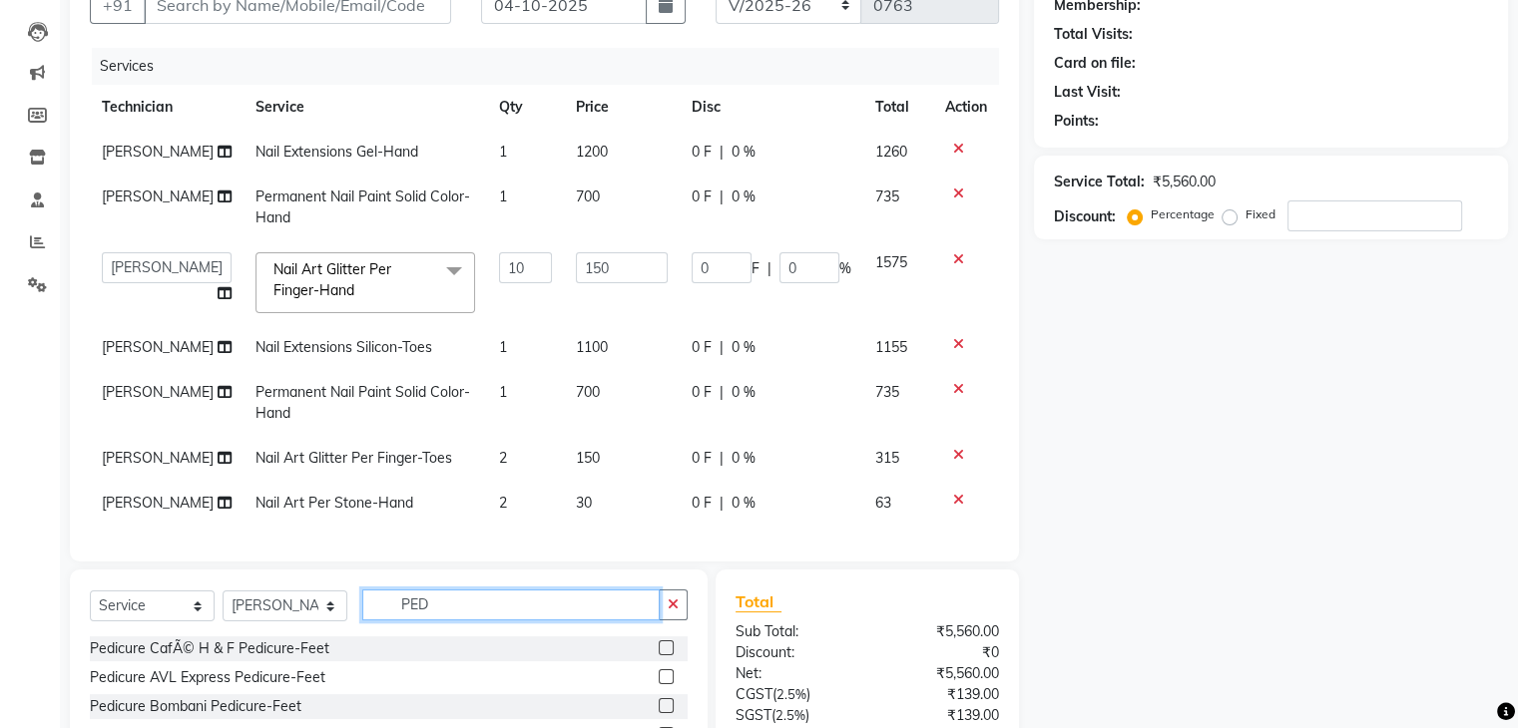
type input "PED"
click at [954, 586] on div "Total Sub Total: ₹5,560.00 Discount: ₹0 Net: ₹5,560.00 CGST ( 2.5% ) ₹139.00 SG…" at bounding box center [866, 716] width 303 height 293
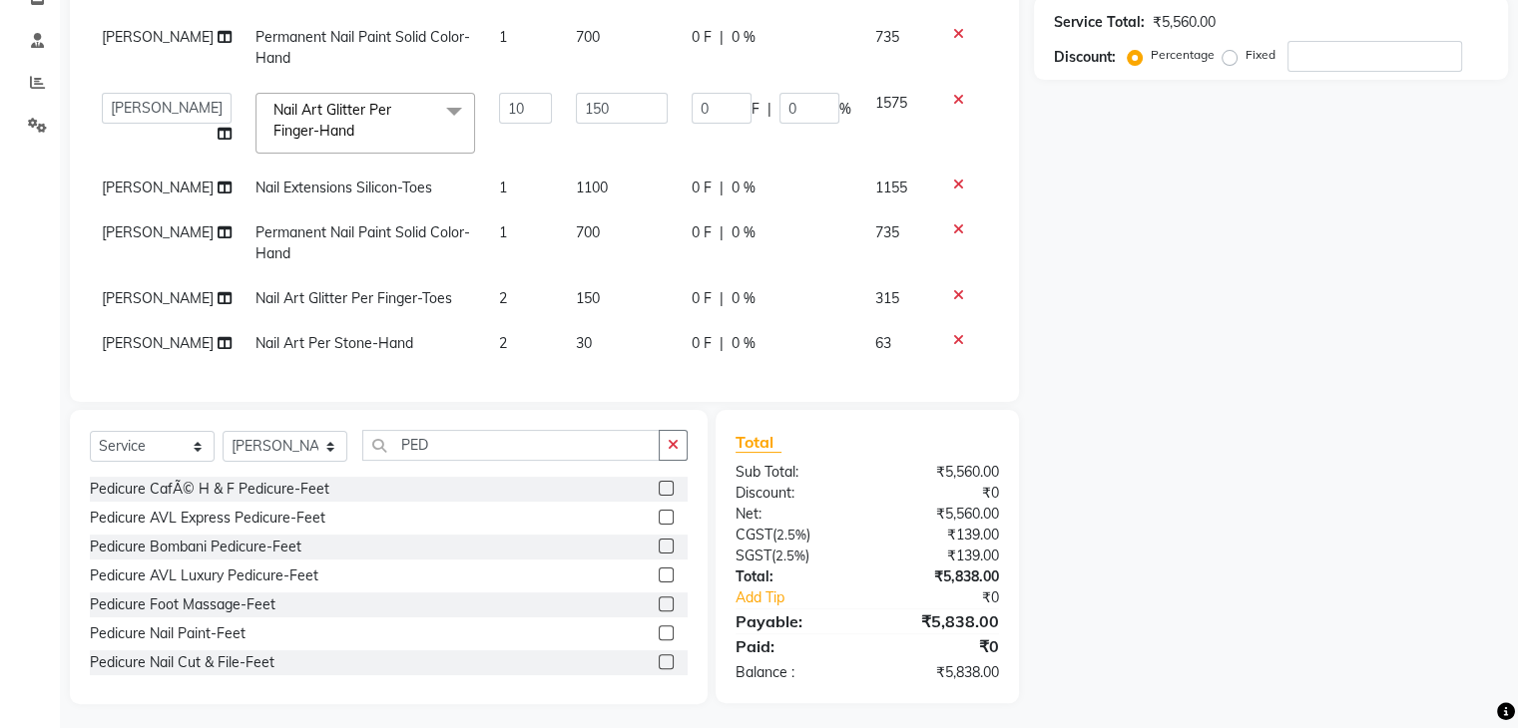
scroll to position [365, 0]
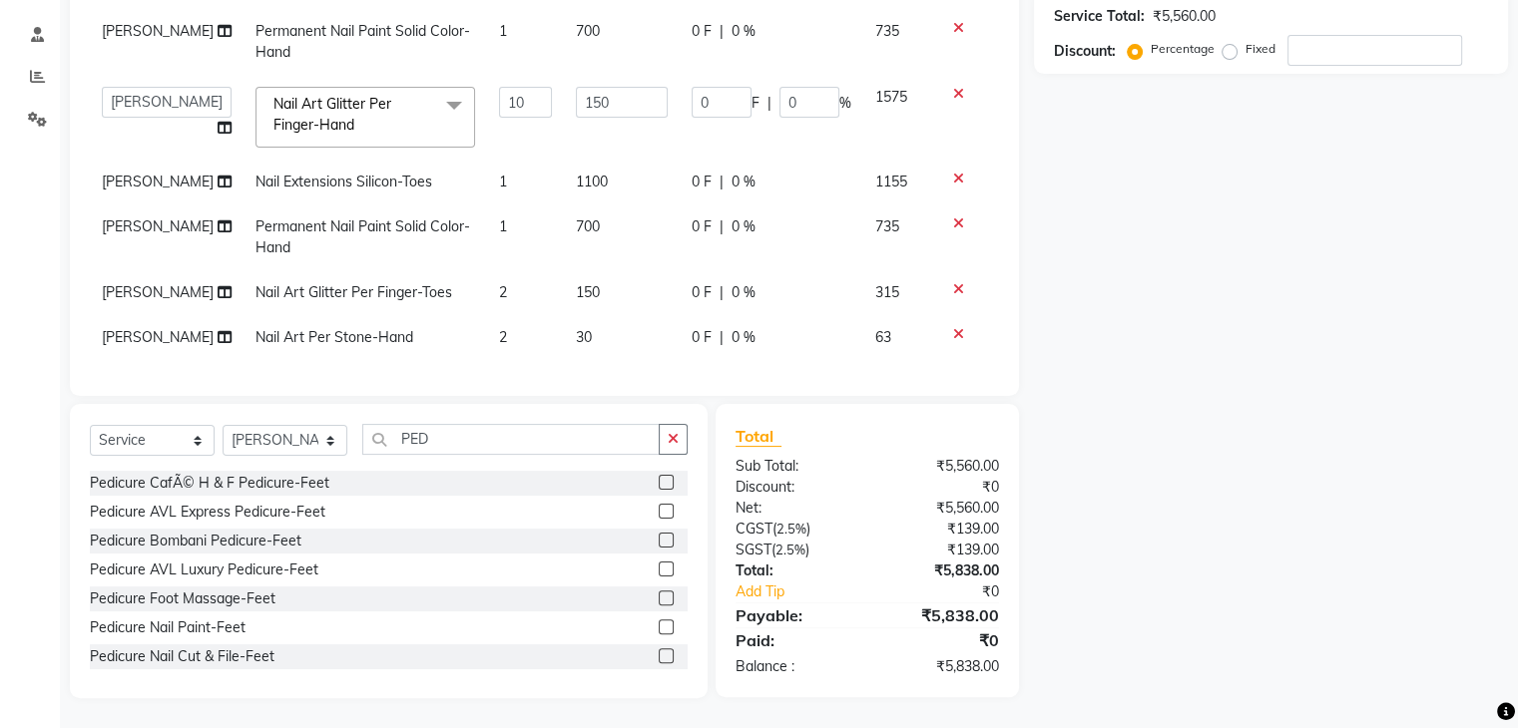
click at [659, 481] on label at bounding box center [666, 482] width 15 height 15
click at [659, 481] on input "checkbox" at bounding box center [665, 483] width 13 height 13
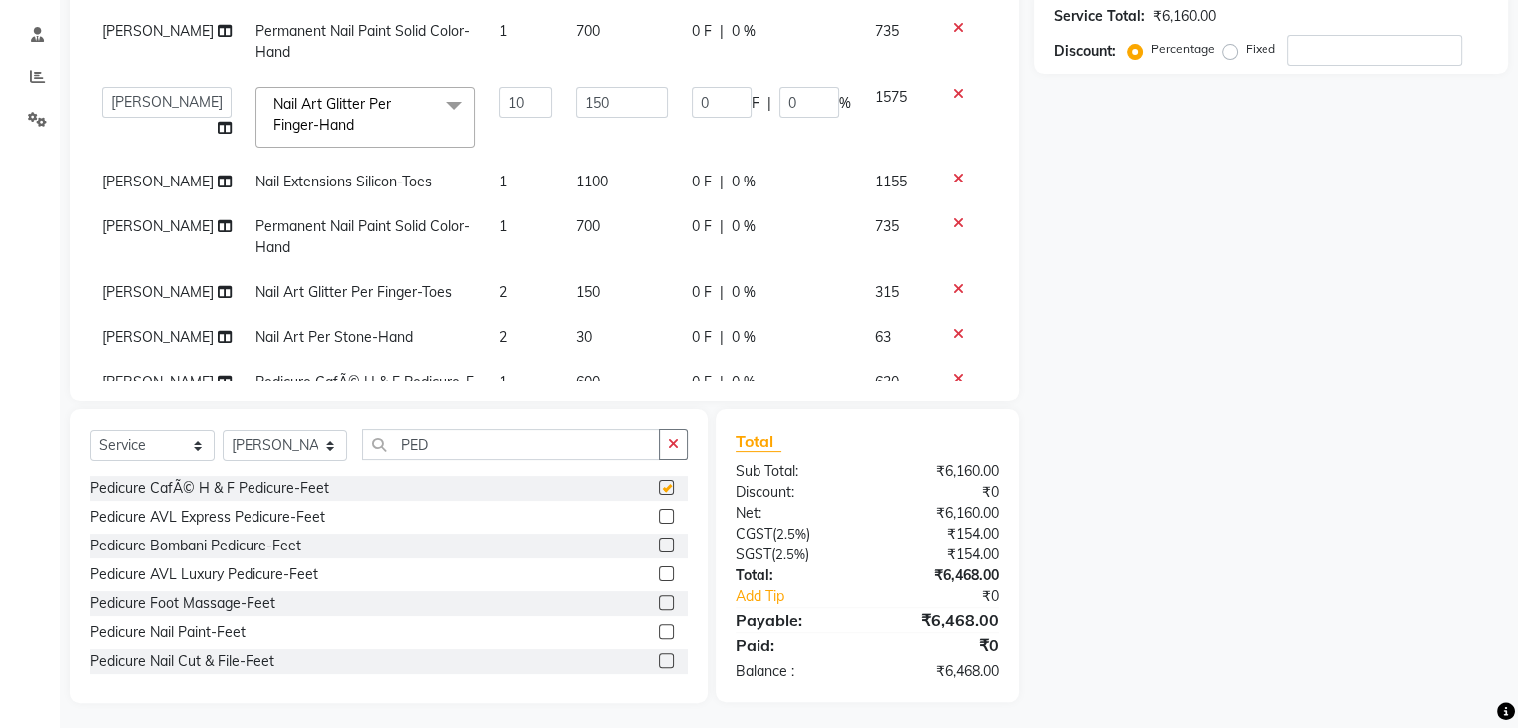
checkbox input "false"
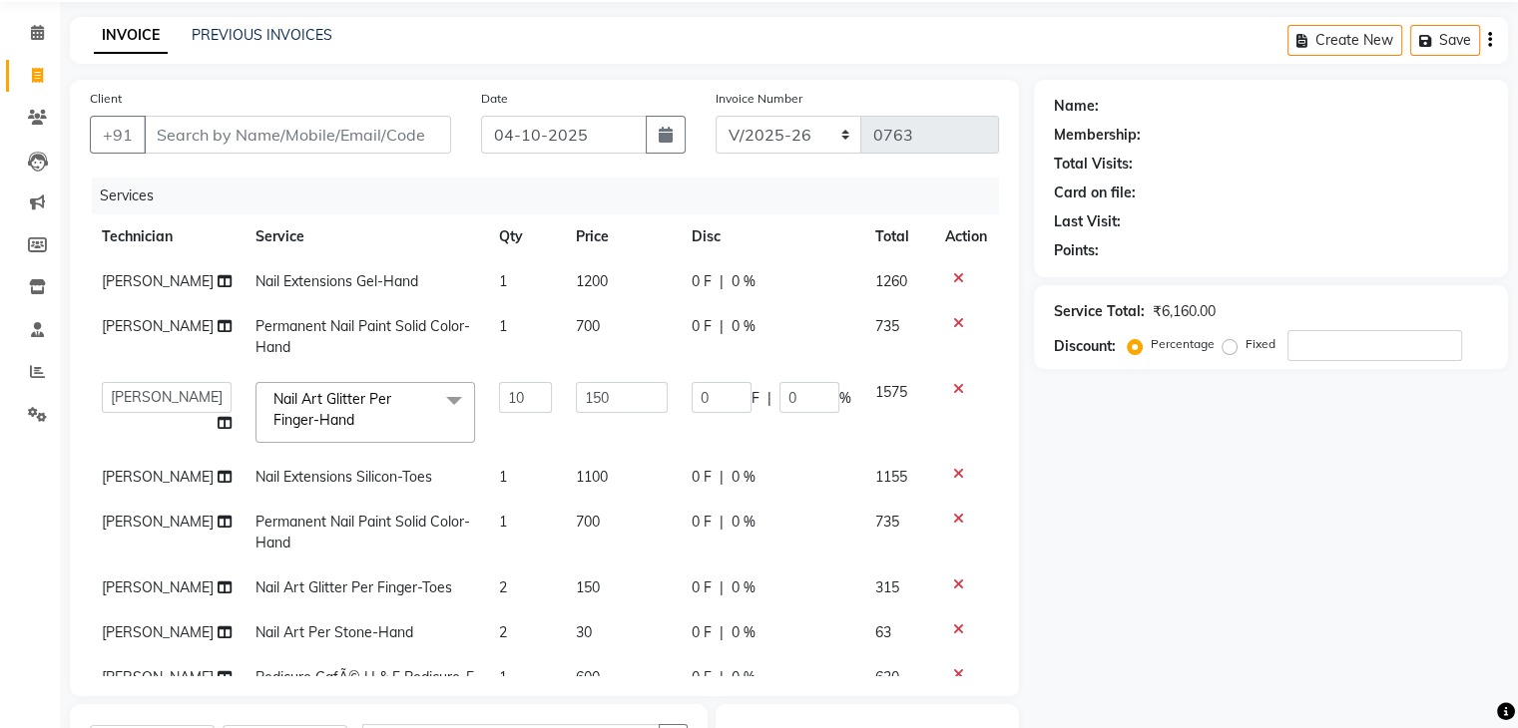
scroll to position [0, 0]
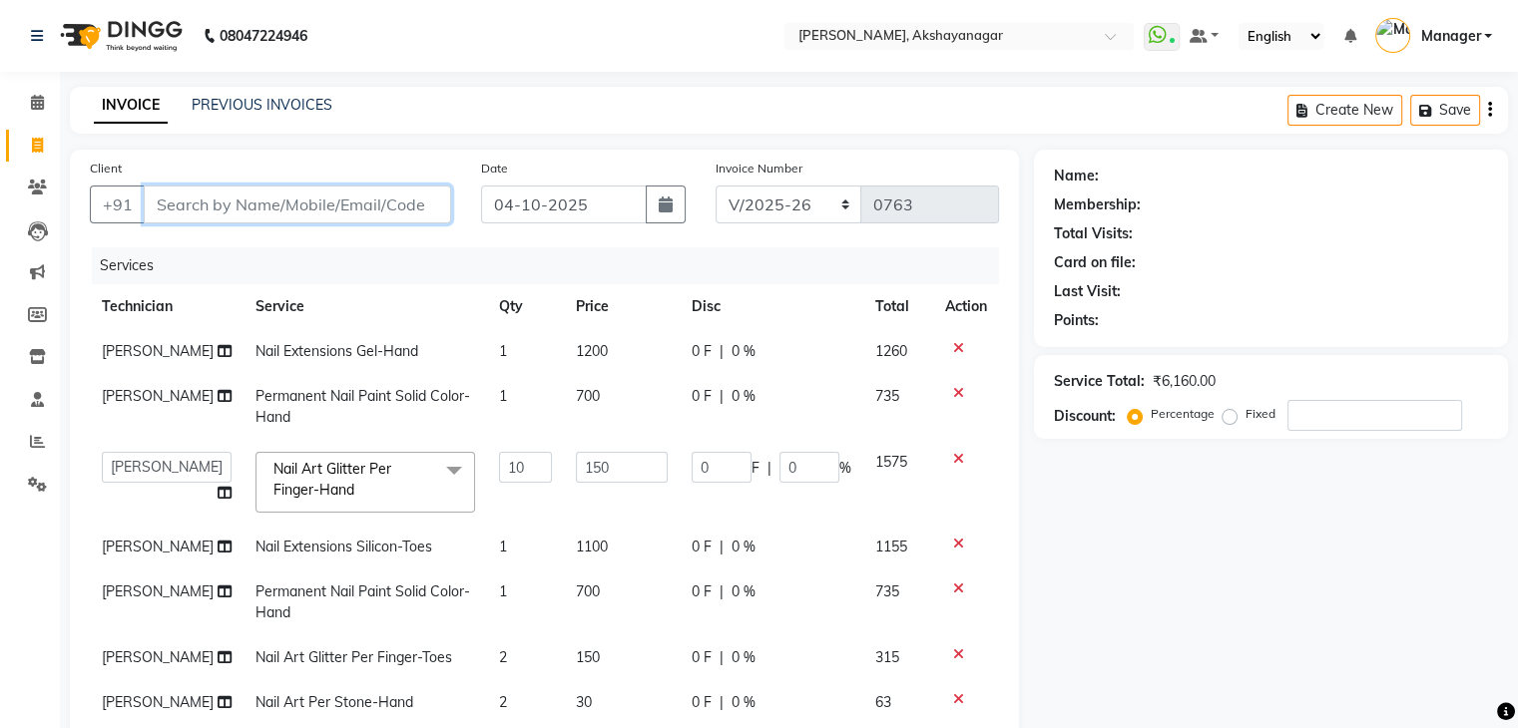
click at [227, 200] on input "Client" at bounding box center [297, 205] width 307 height 38
click at [1106, 600] on div "Name: Membership: Total Visits: Card on file: Last Visit: Points: Service Total…" at bounding box center [1278, 609] width 489 height 919
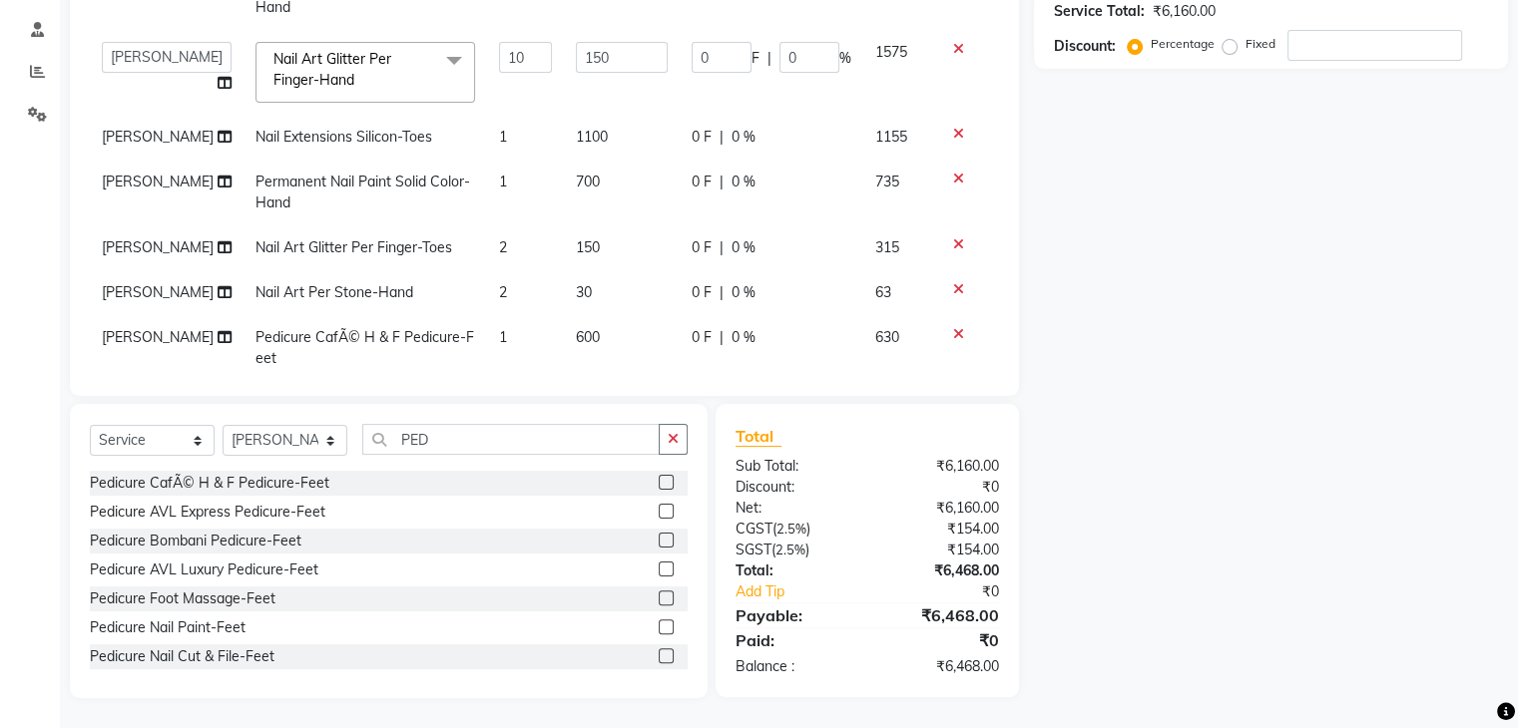
scroll to position [76, 0]
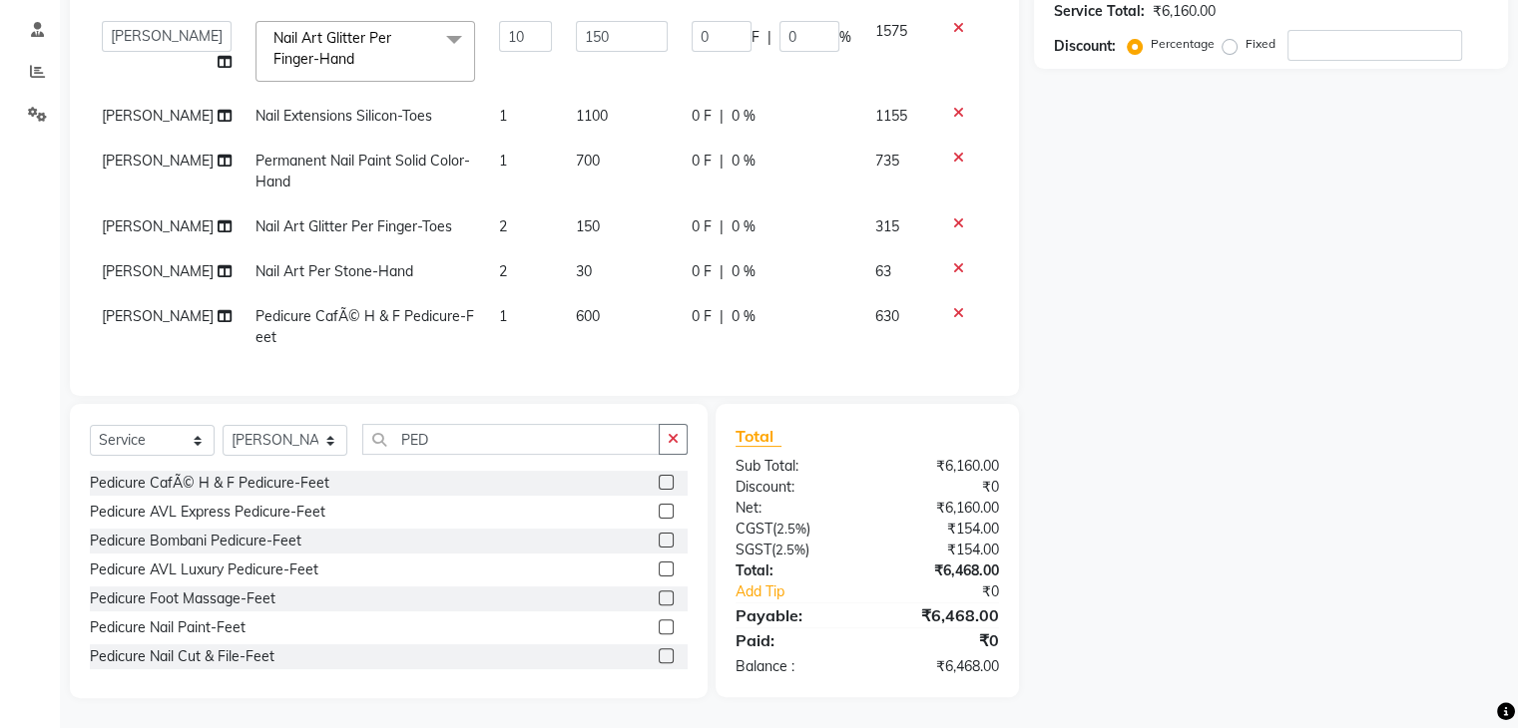
click at [144, 307] on span "[PERSON_NAME]" at bounding box center [158, 316] width 112 height 18
select select "91280"
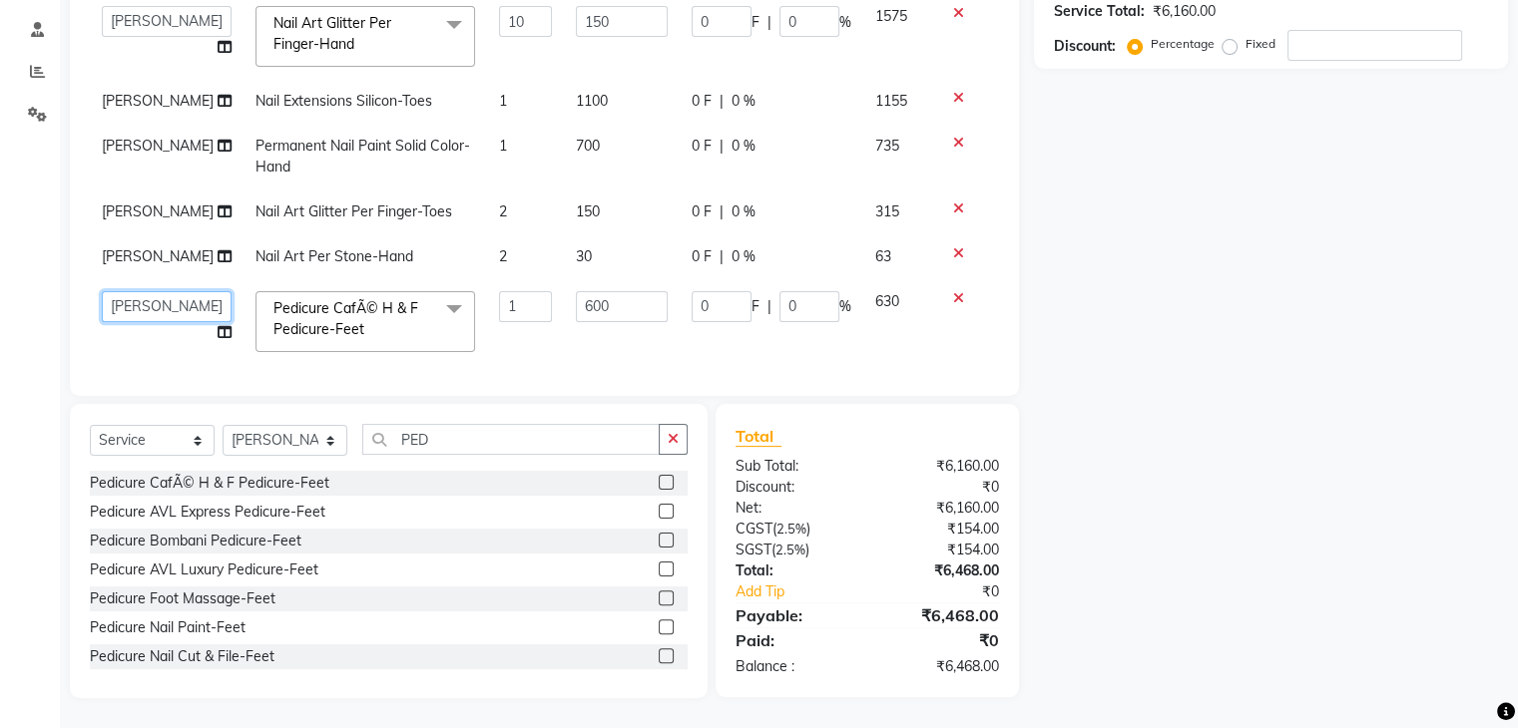
click at [144, 300] on select "Manager [PERSON_NAME] [PERSON_NAME]" at bounding box center [167, 306] width 130 height 31
select select "88607"
click at [1186, 286] on div "Name: Membership: Total Visits: Card on file: Last Visit: Points: Service Total…" at bounding box center [1278, 238] width 489 height 919
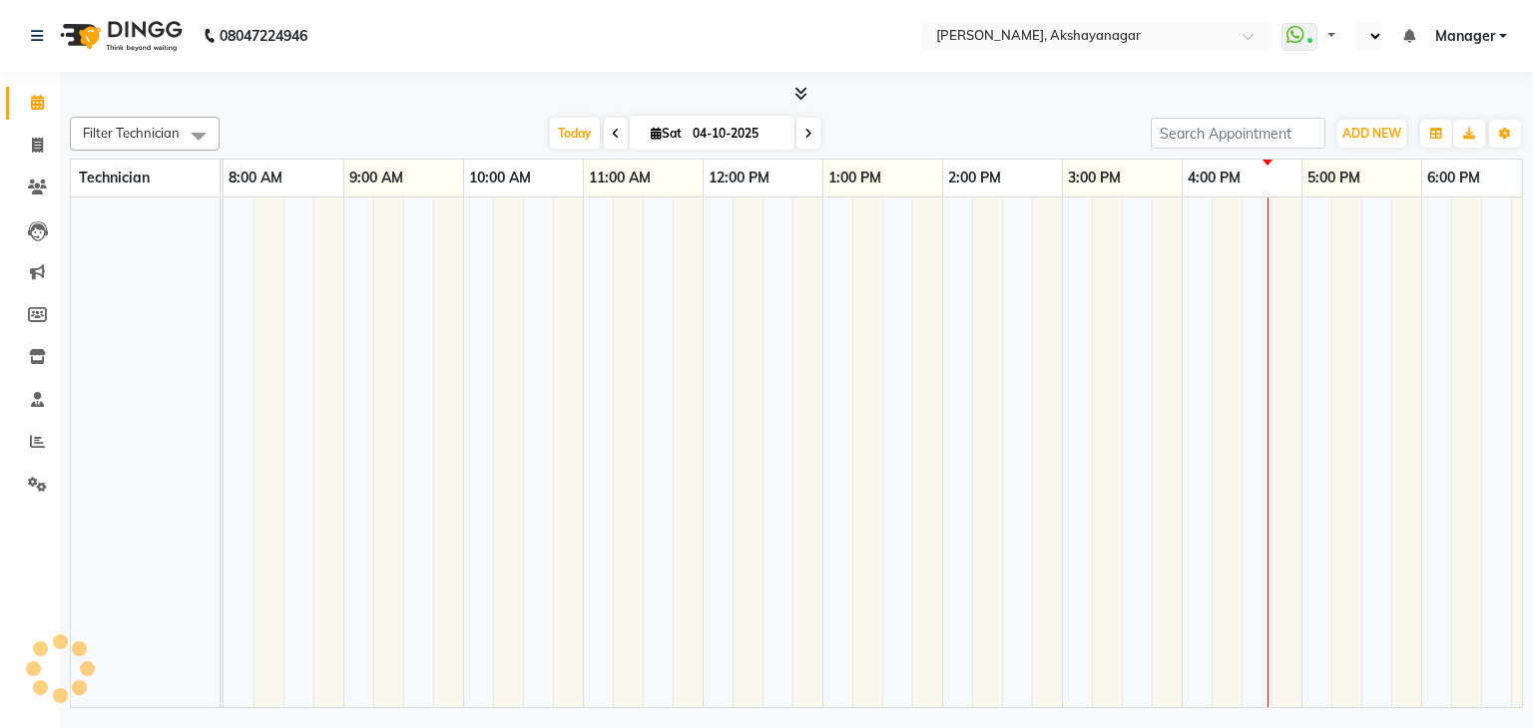
select select "en"
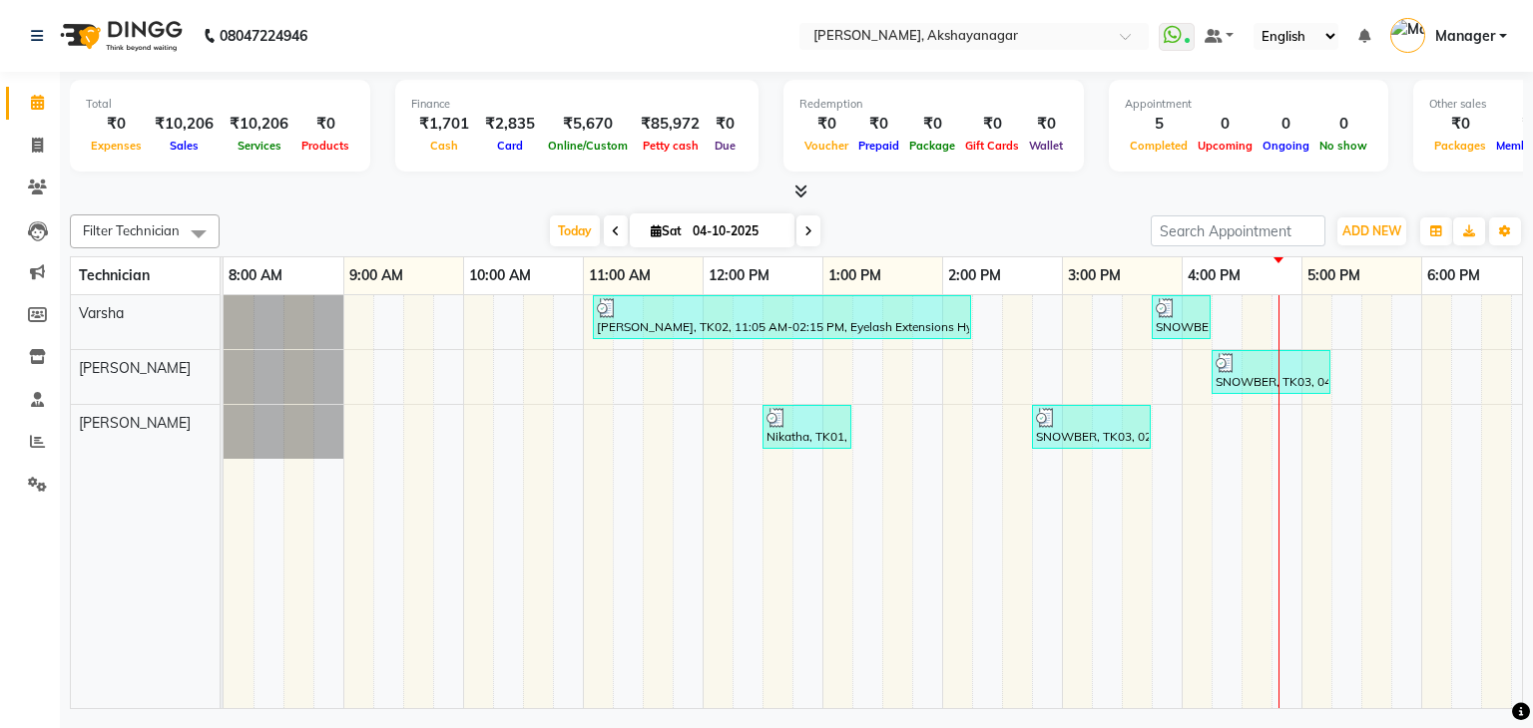
click at [801, 196] on icon at bounding box center [800, 191] width 13 height 15
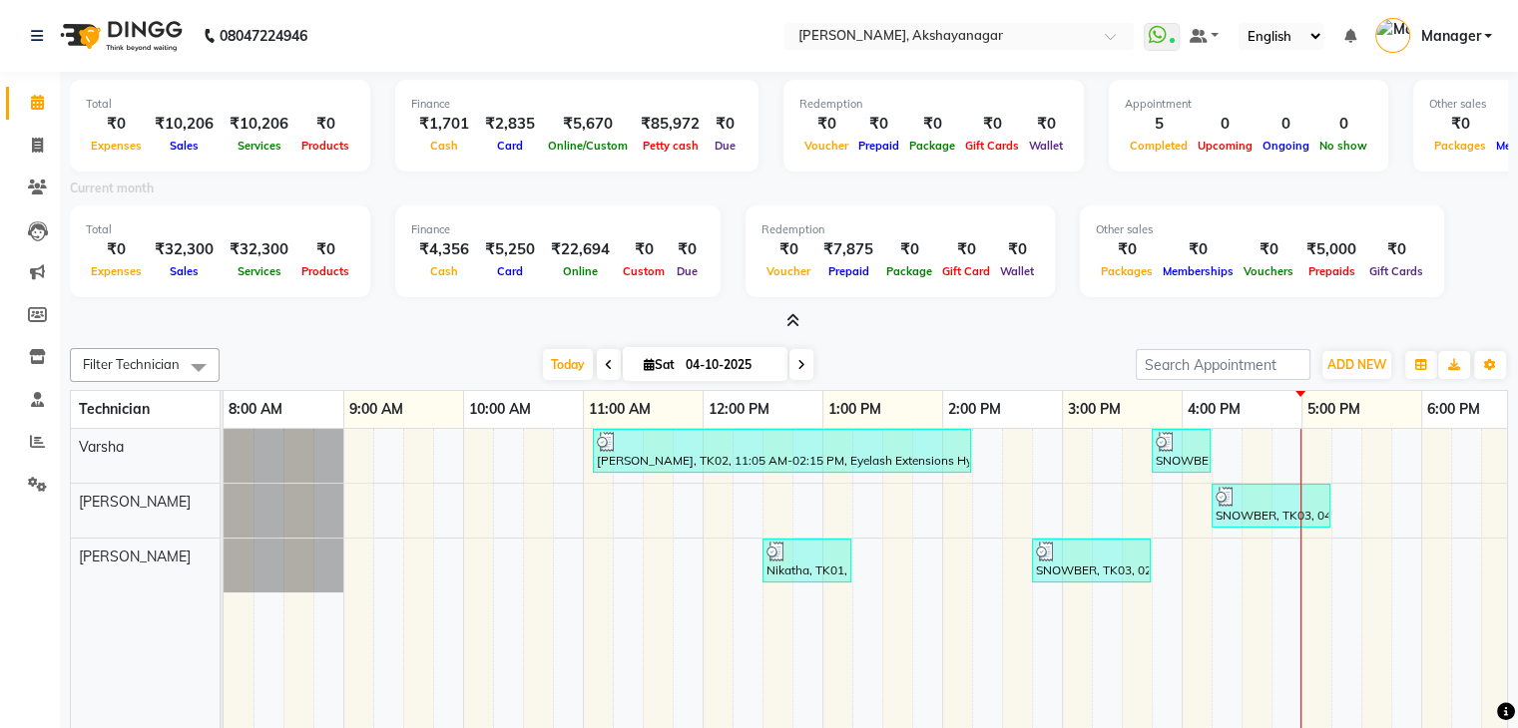
click at [380, 344] on div "Filter Technician Select All SAVITRI Varsha VERONICA Today Sat 04-10-2025 Toggl…" at bounding box center [789, 591] width 1438 height 503
